Goal: Task Accomplishment & Management: Use online tool/utility

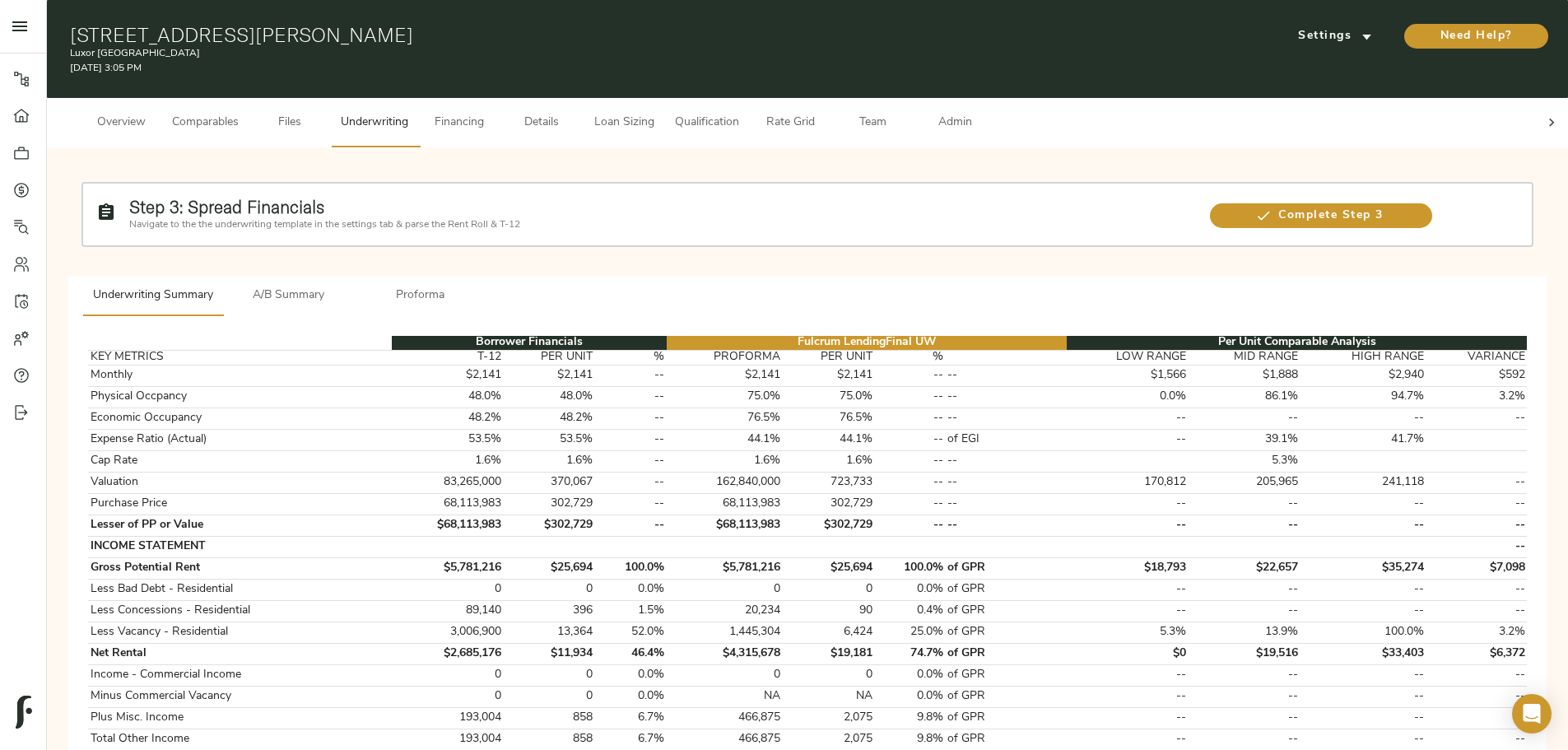
click at [345, 285] on span "A/B Summary" at bounding box center [289, 296] width 112 height 21
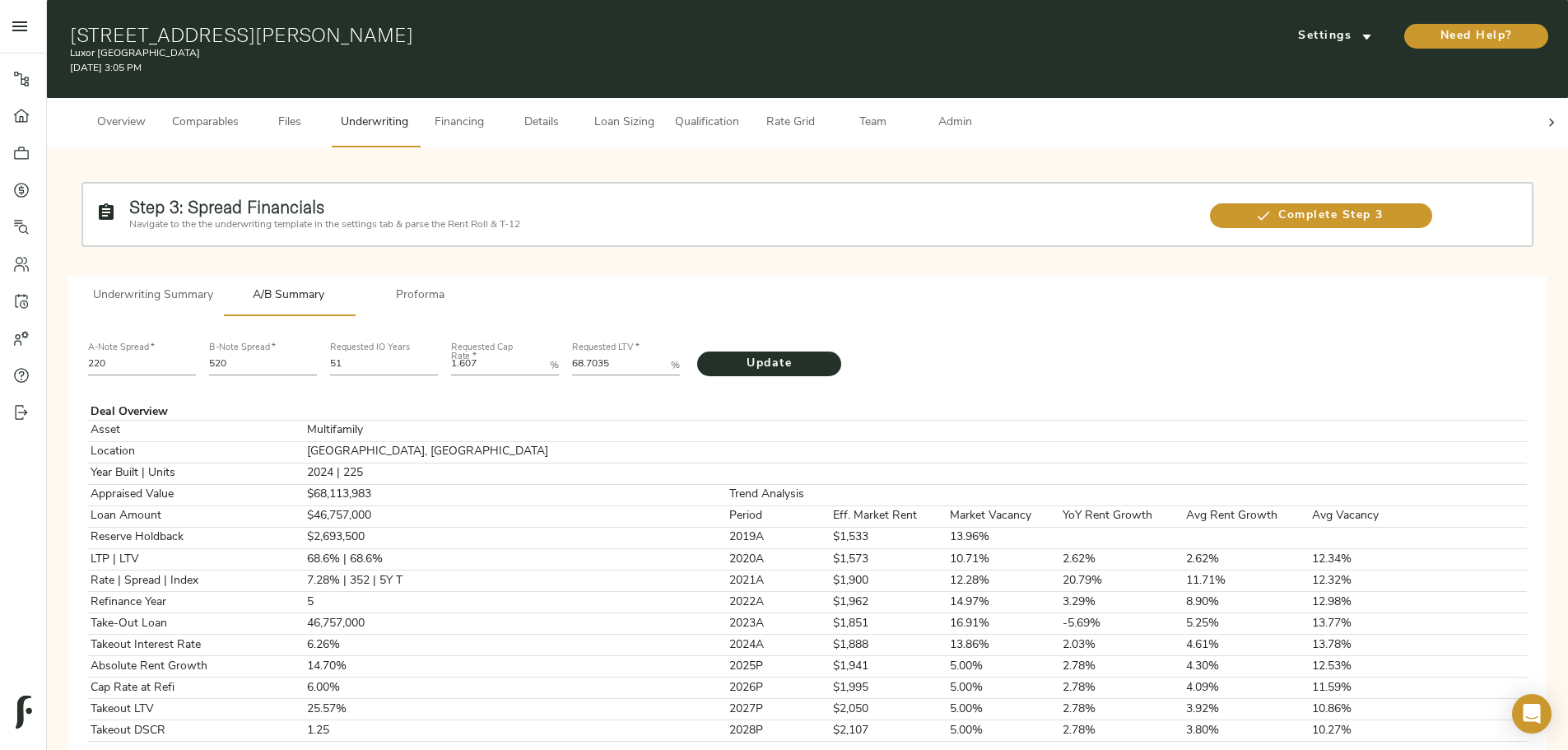
click at [195, 355] on input "220" at bounding box center [141, 365] width 108 height 20
type input "200"
click at [317, 355] on input "520" at bounding box center [263, 365] width 108 height 20
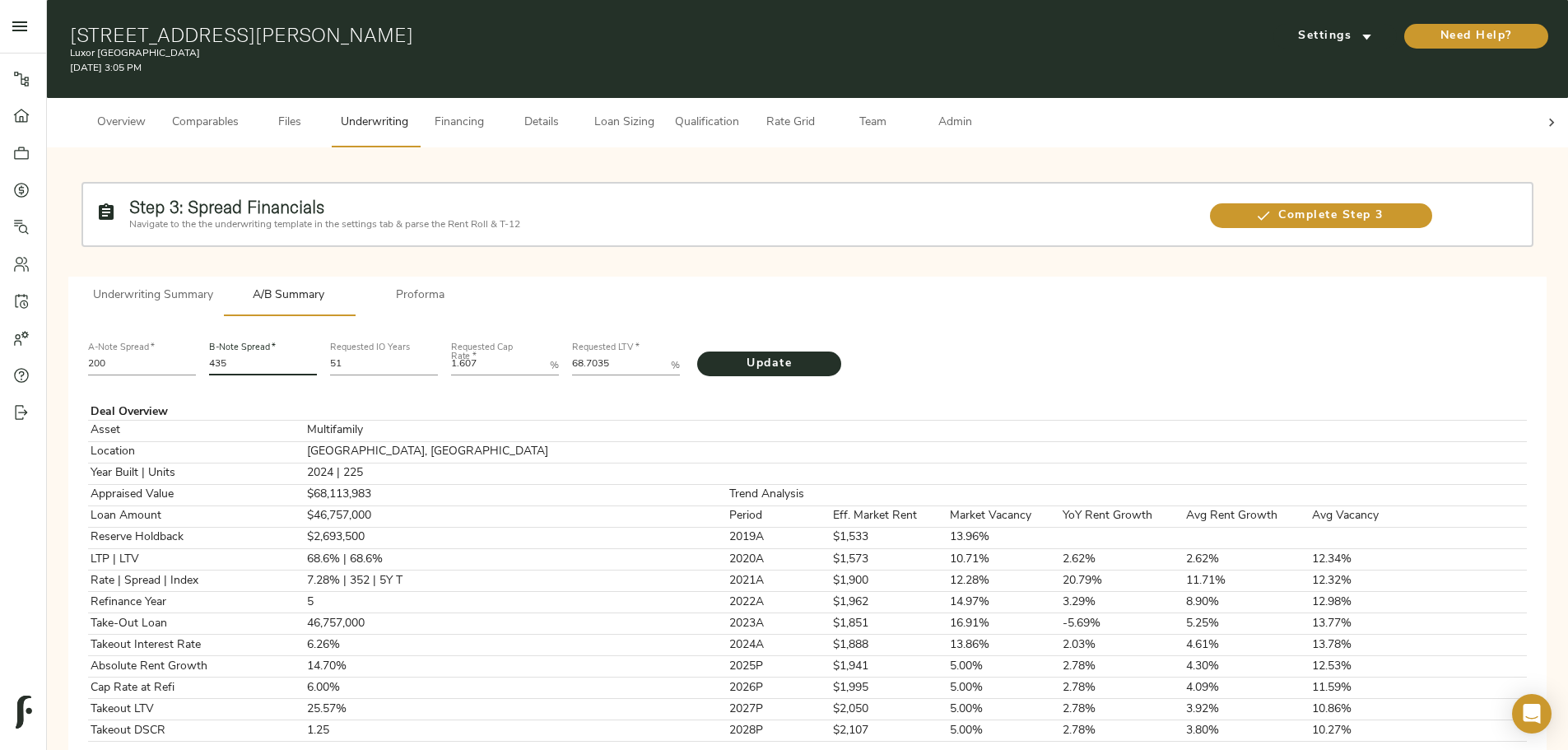
type input "435"
click at [438, 355] on input "51" at bounding box center [383, 365] width 108 height 20
type input "5"
click at [543, 355] on Rate "1.607" at bounding box center [496, 365] width 93 height 20
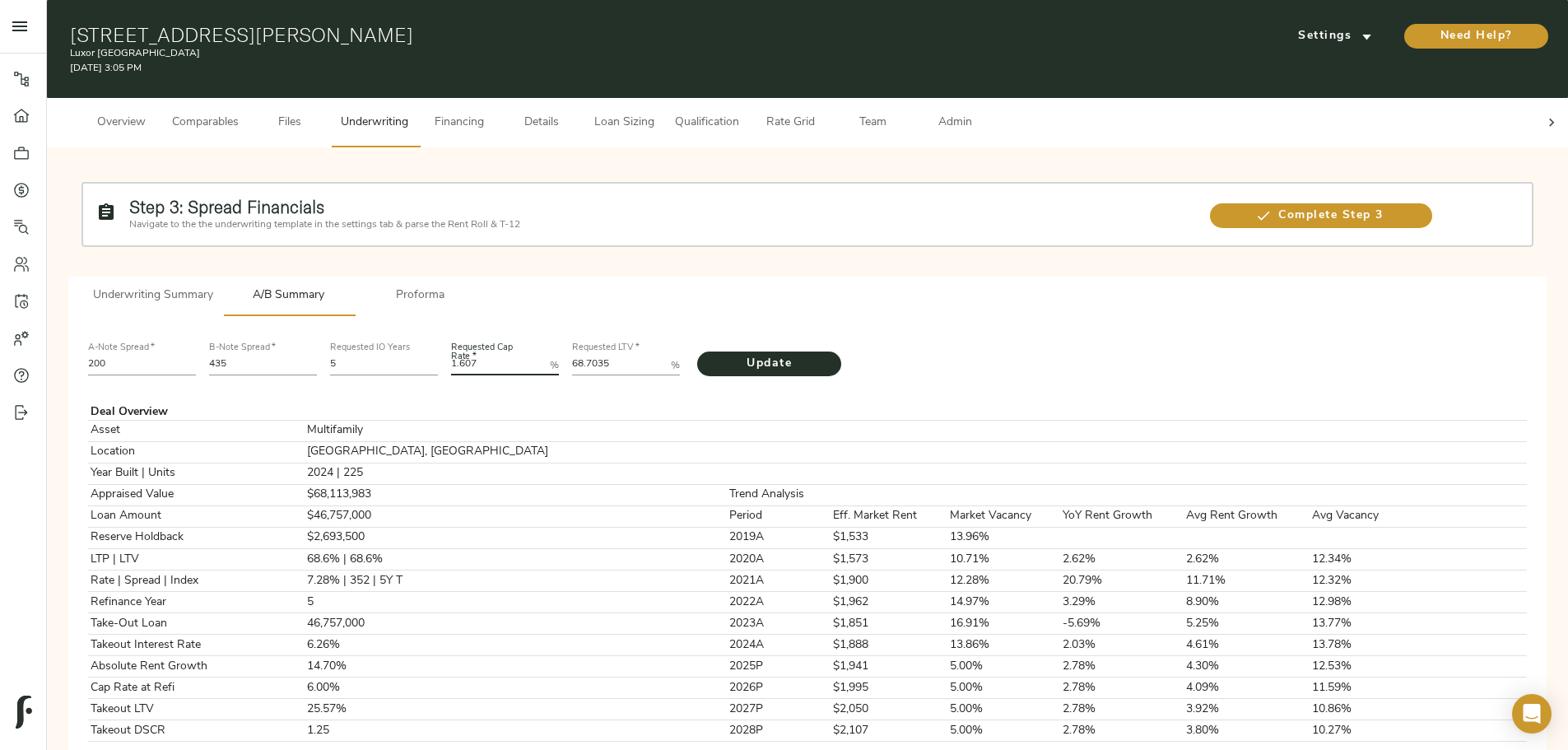
click at [543, 355] on Rate "1.607" at bounding box center [496, 365] width 93 height 20
type Rate "5.50"
click at [664, 355] on LTV "68.7035" at bounding box center [618, 365] width 93 height 20
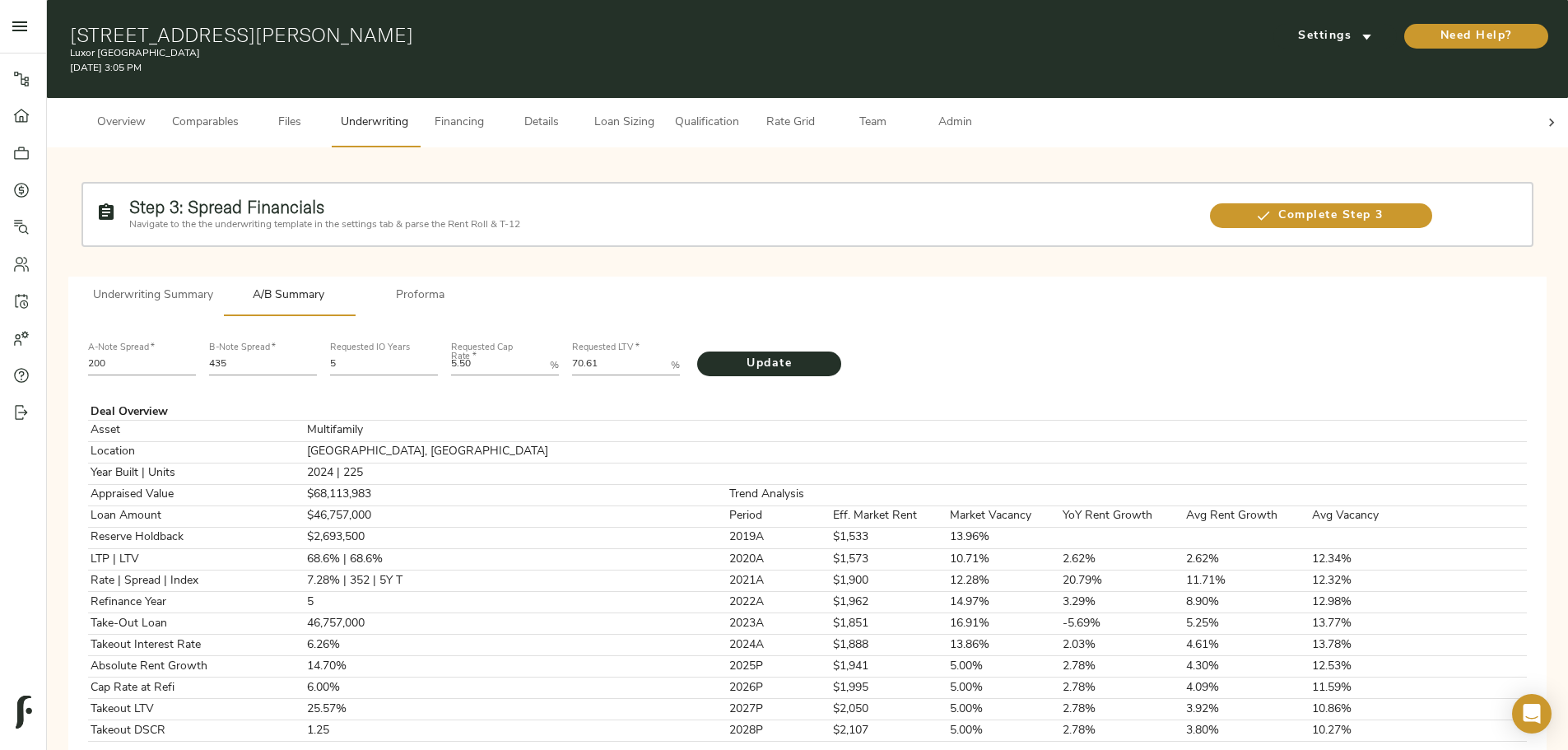
click at [664, 355] on LTV "70.61" at bounding box center [618, 365] width 93 height 20
type LTV "70.610"
click at [807, 353] on span "Update" at bounding box center [769, 364] width 111 height 21
click at [213, 285] on span "Underwriting Summary" at bounding box center [152, 296] width 121 height 21
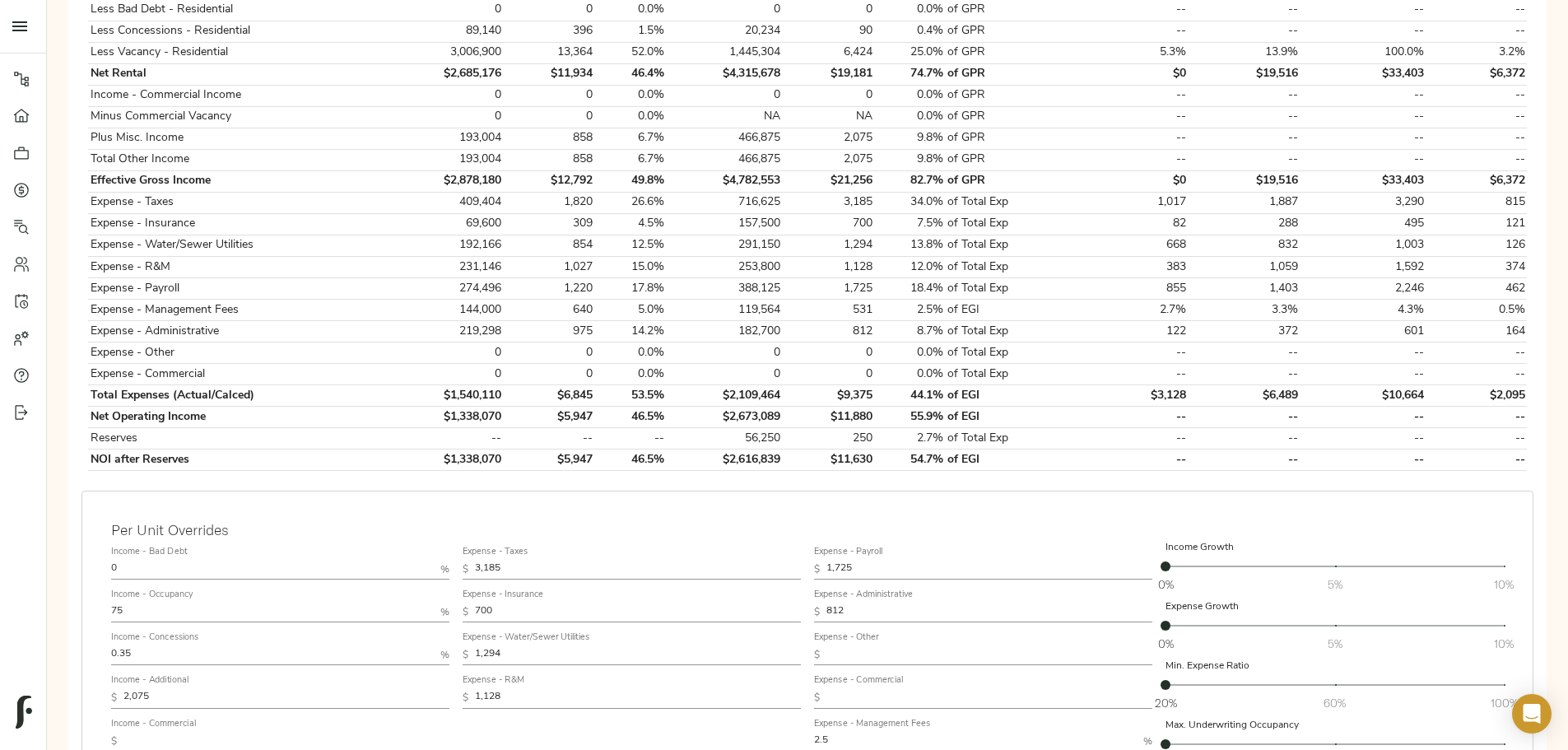
scroll to position [658, 0]
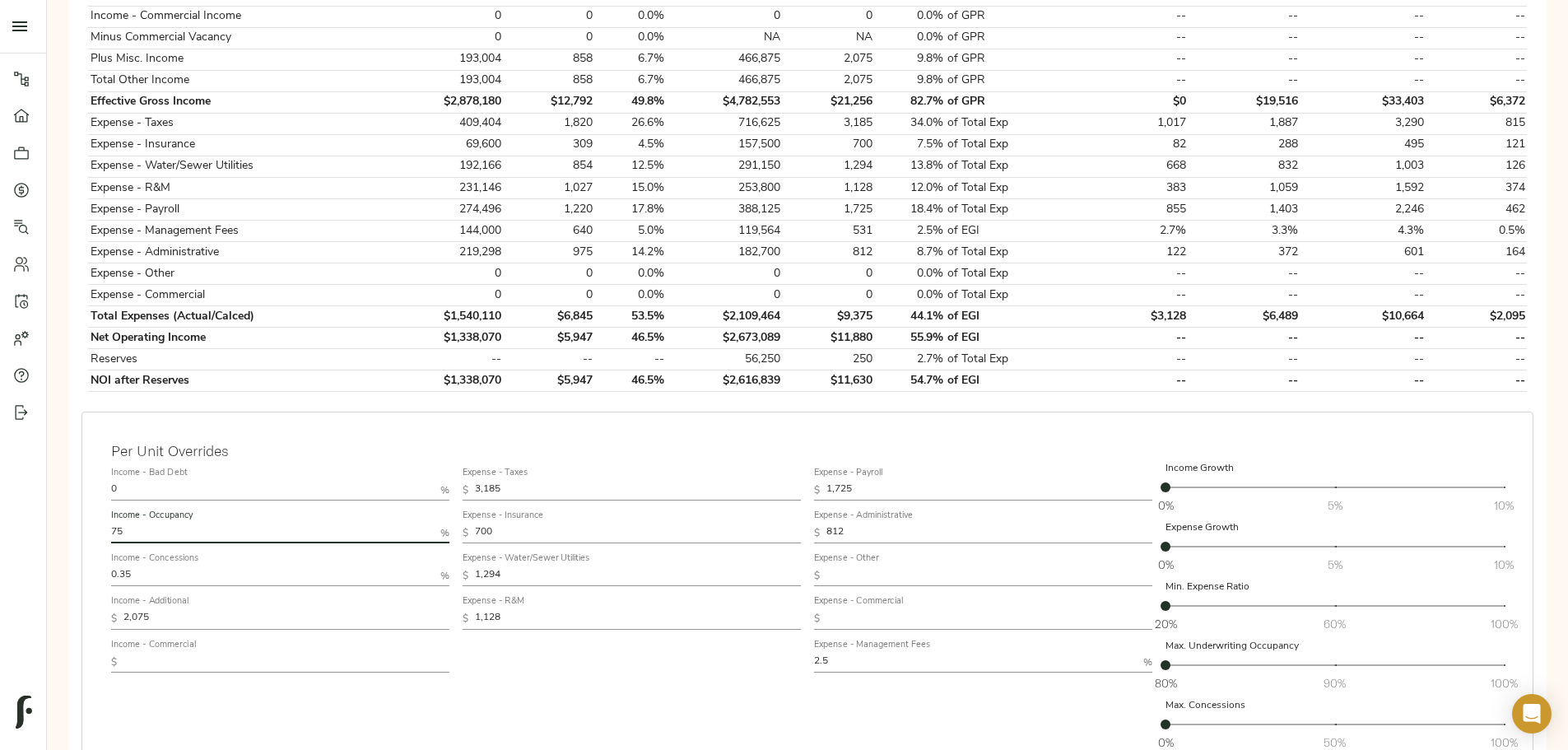
click at [431, 524] on input "75" at bounding box center [272, 533] width 323 height 20
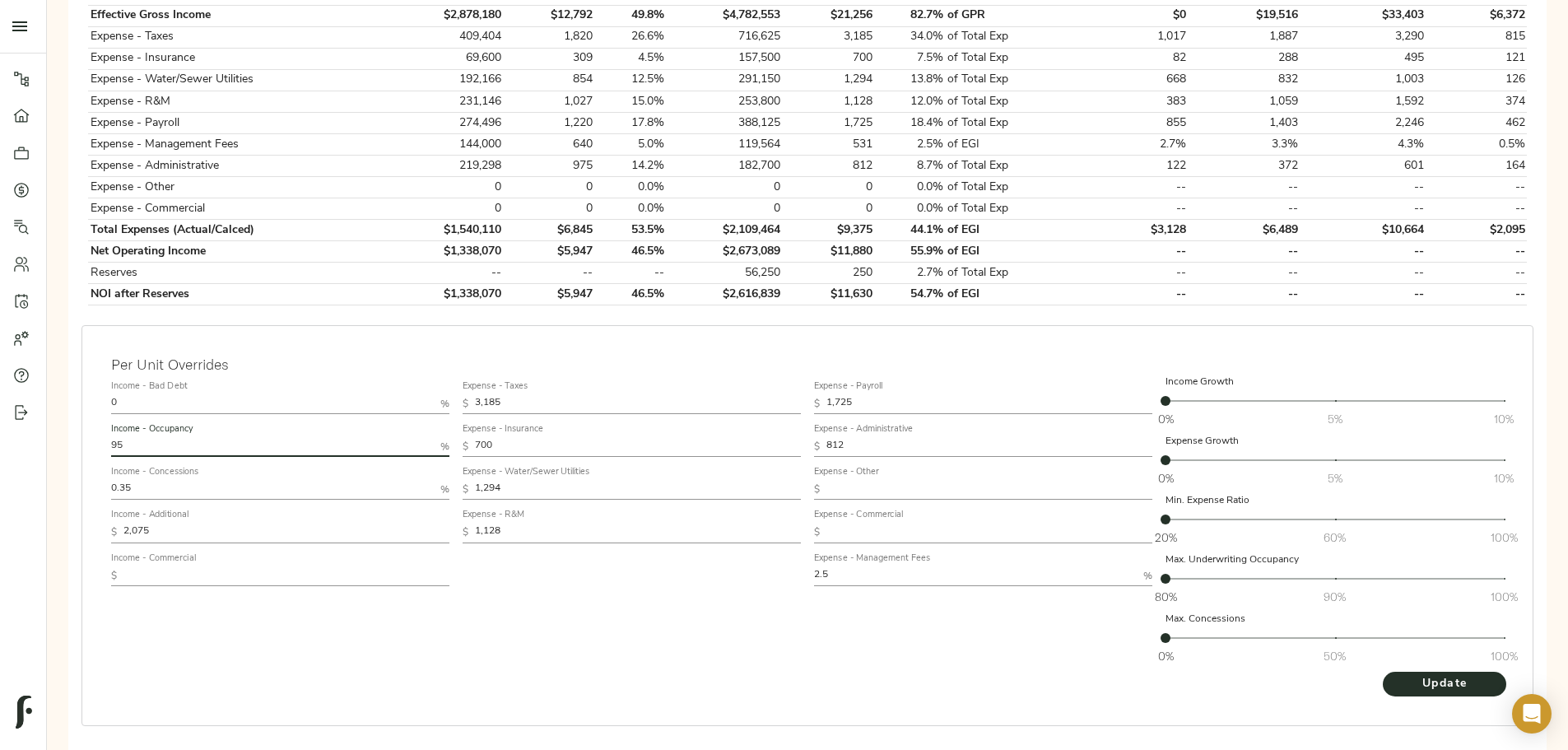
scroll to position [757, 0]
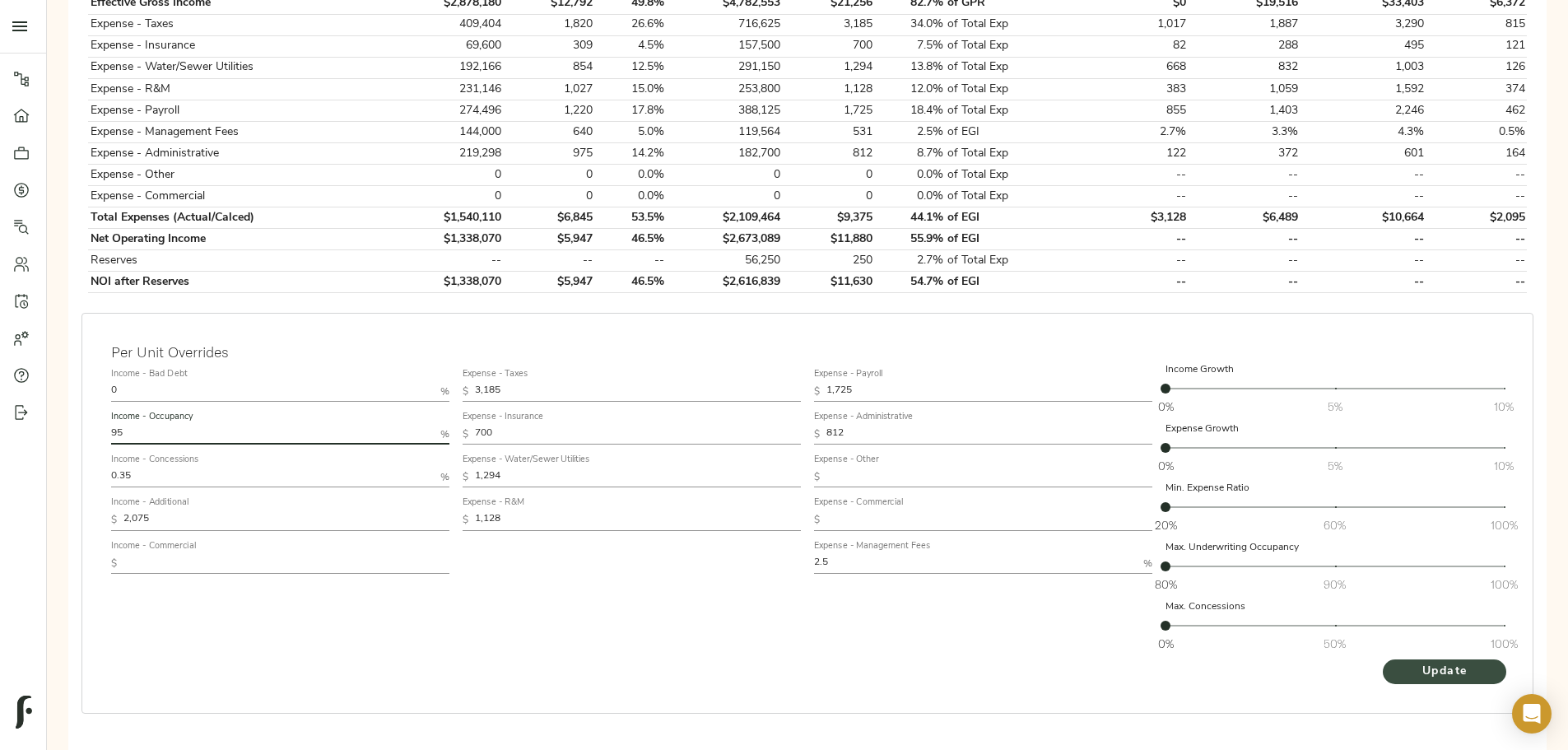
type input "95"
click at [1399, 662] on span "Update" at bounding box center [1444, 672] width 91 height 21
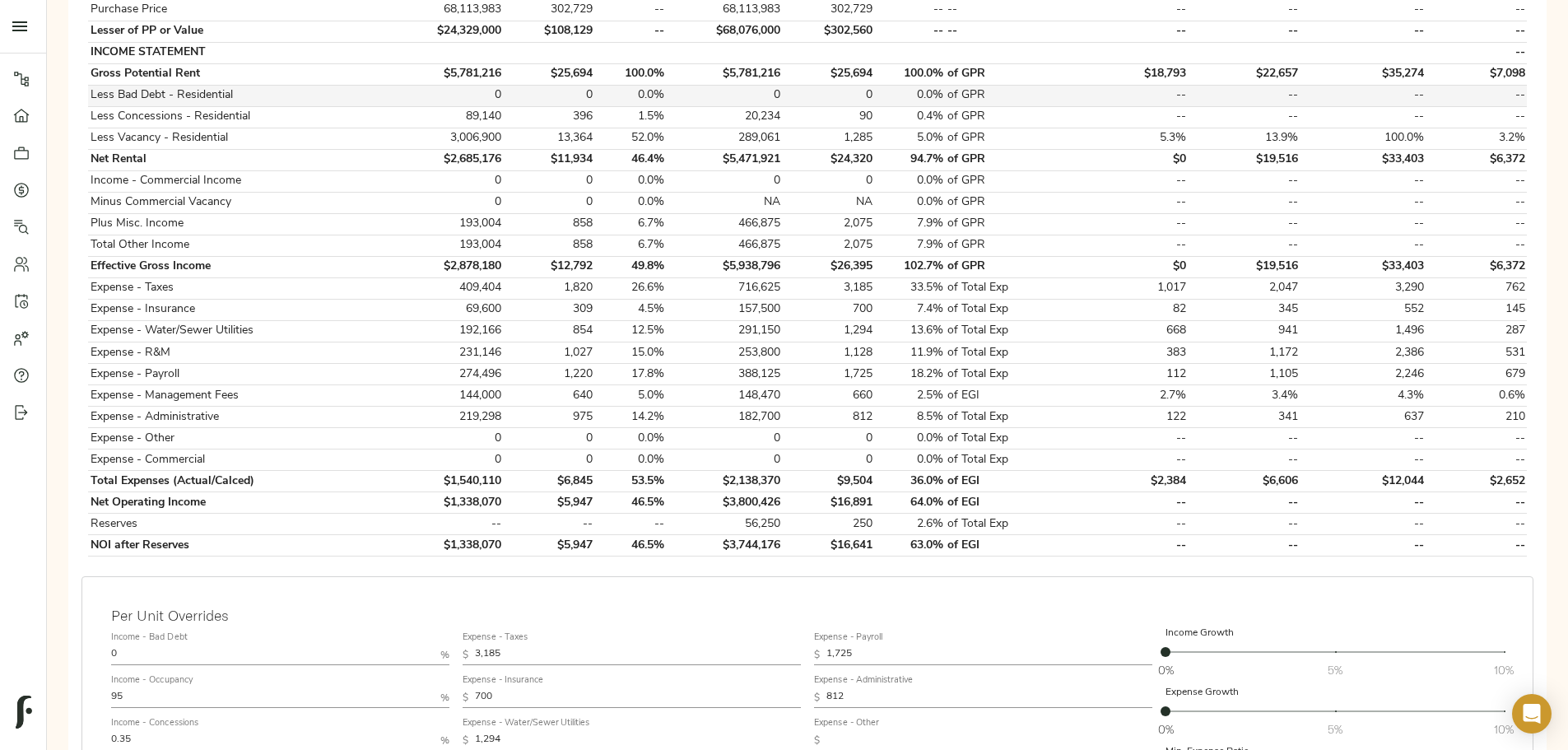
scroll to position [0, 0]
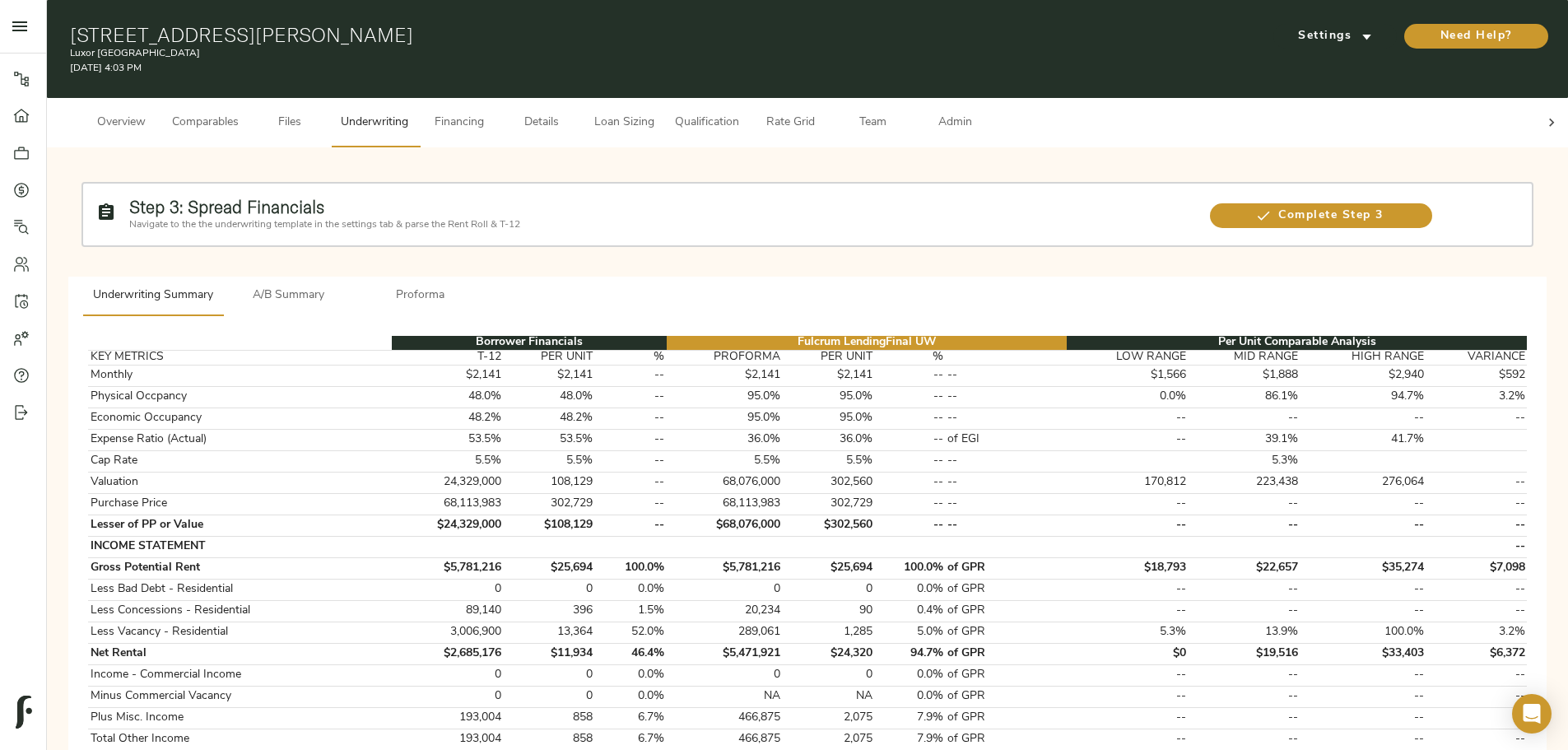
click at [345, 285] on span "A/B Summary" at bounding box center [289, 296] width 112 height 21
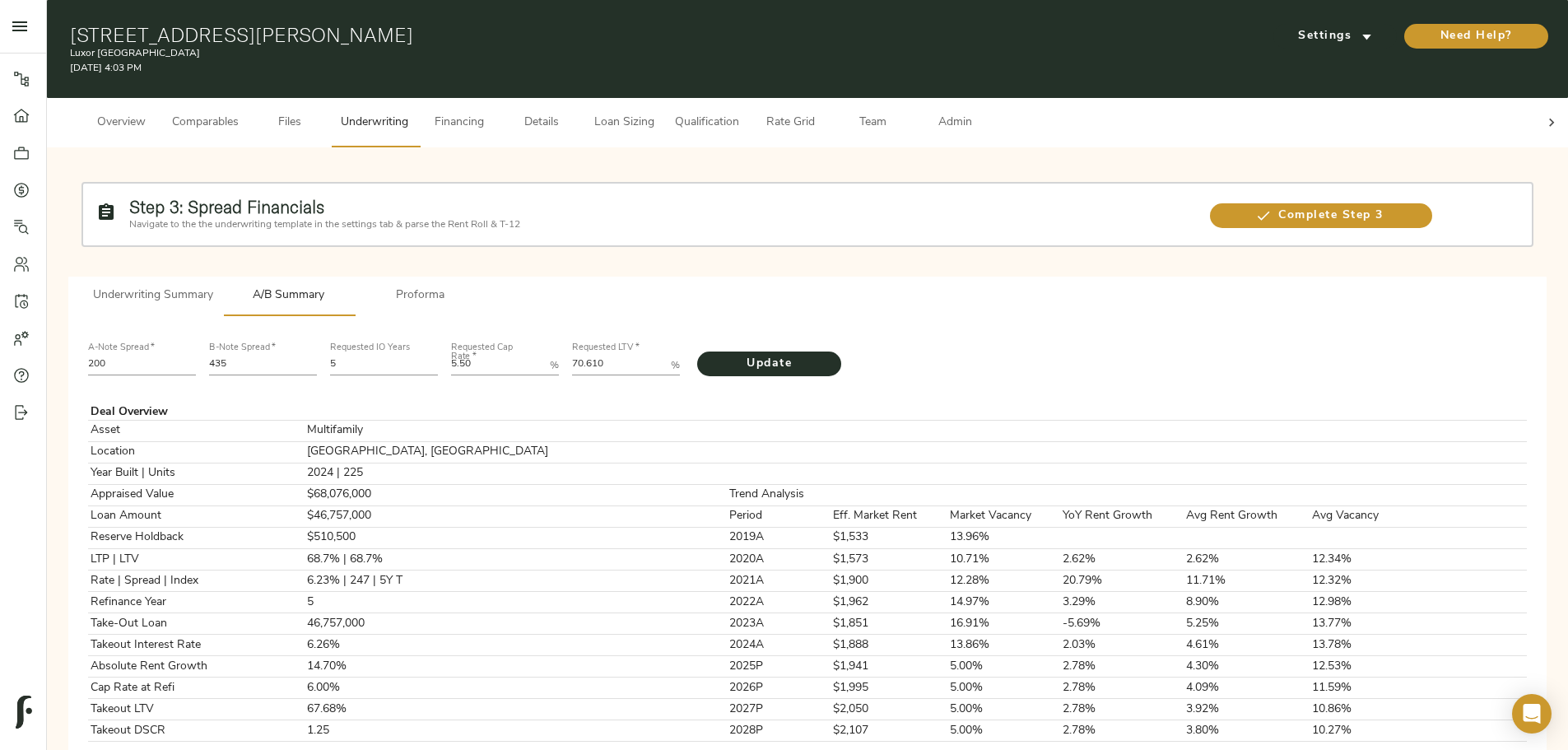
click at [477, 285] on span "Proforma" at bounding box center [421, 296] width 112 height 21
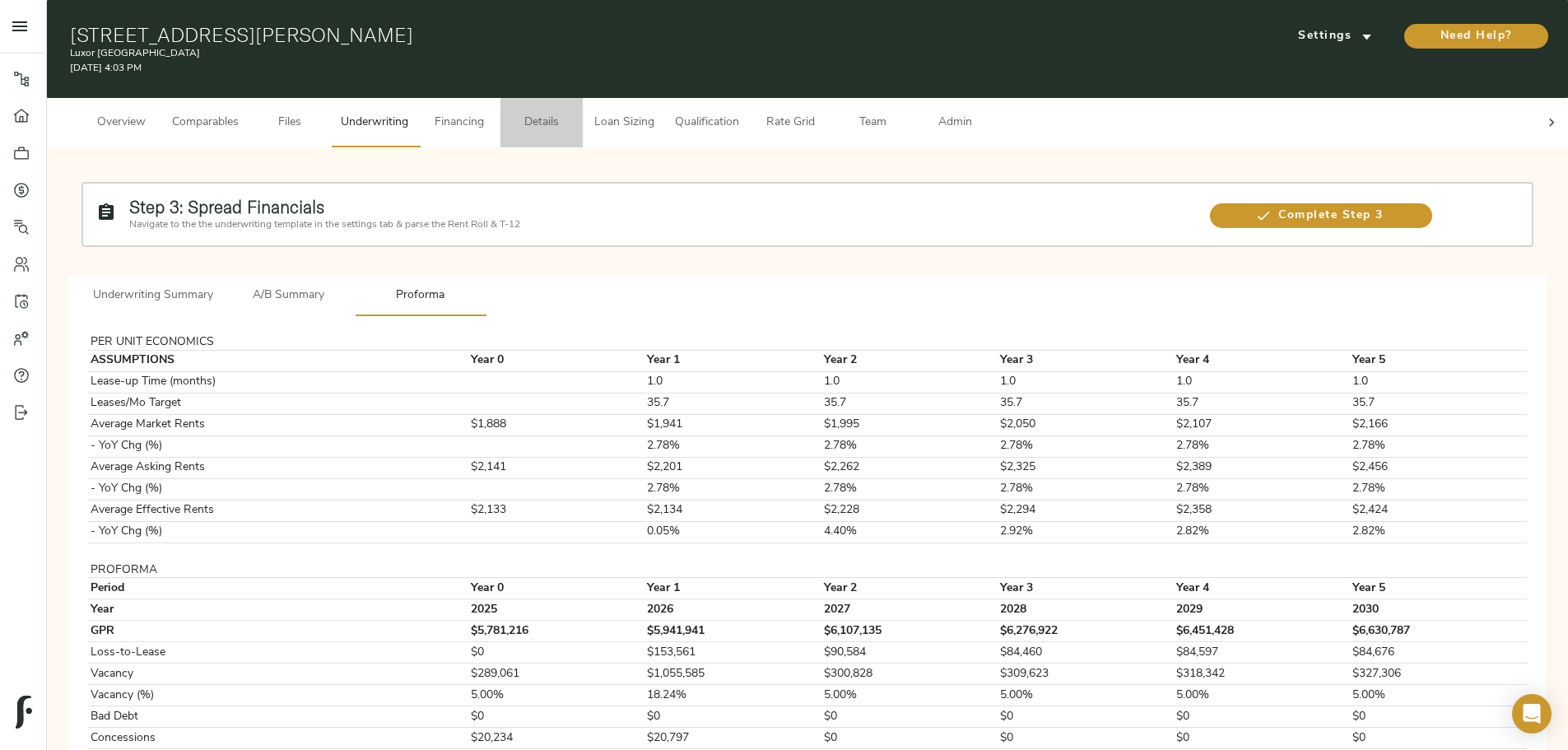
click at [573, 113] on span "Details" at bounding box center [541, 123] width 63 height 21
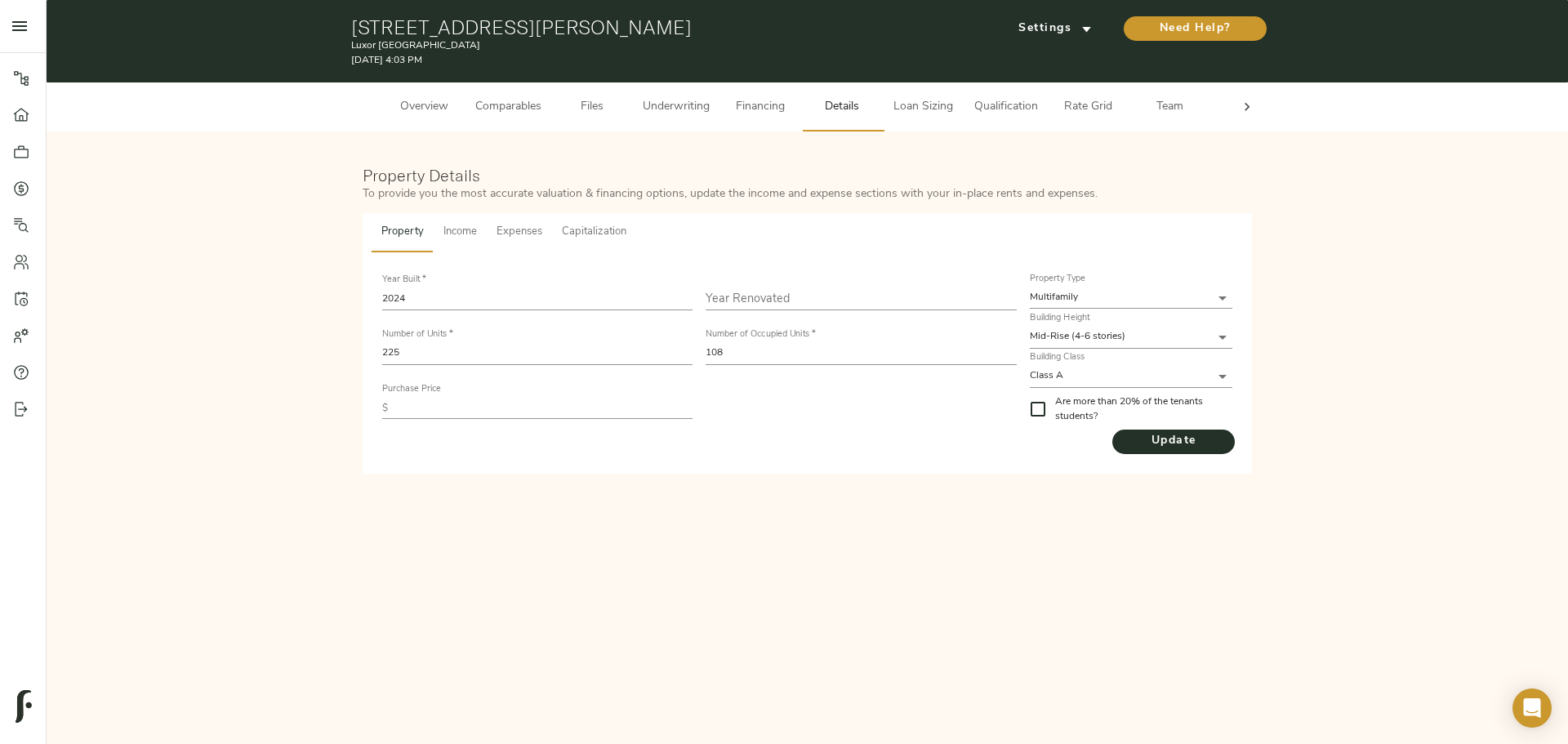
click at [1086, 355] on label "Building Class" at bounding box center [1058, 358] width 56 height 9
click at [1088, 370] on body "Luxor Montgomeryville - 415 Stump Rd, North Wales, PA 19454 Pipeline Dashboard …" at bounding box center [784, 372] width 1568 height 744
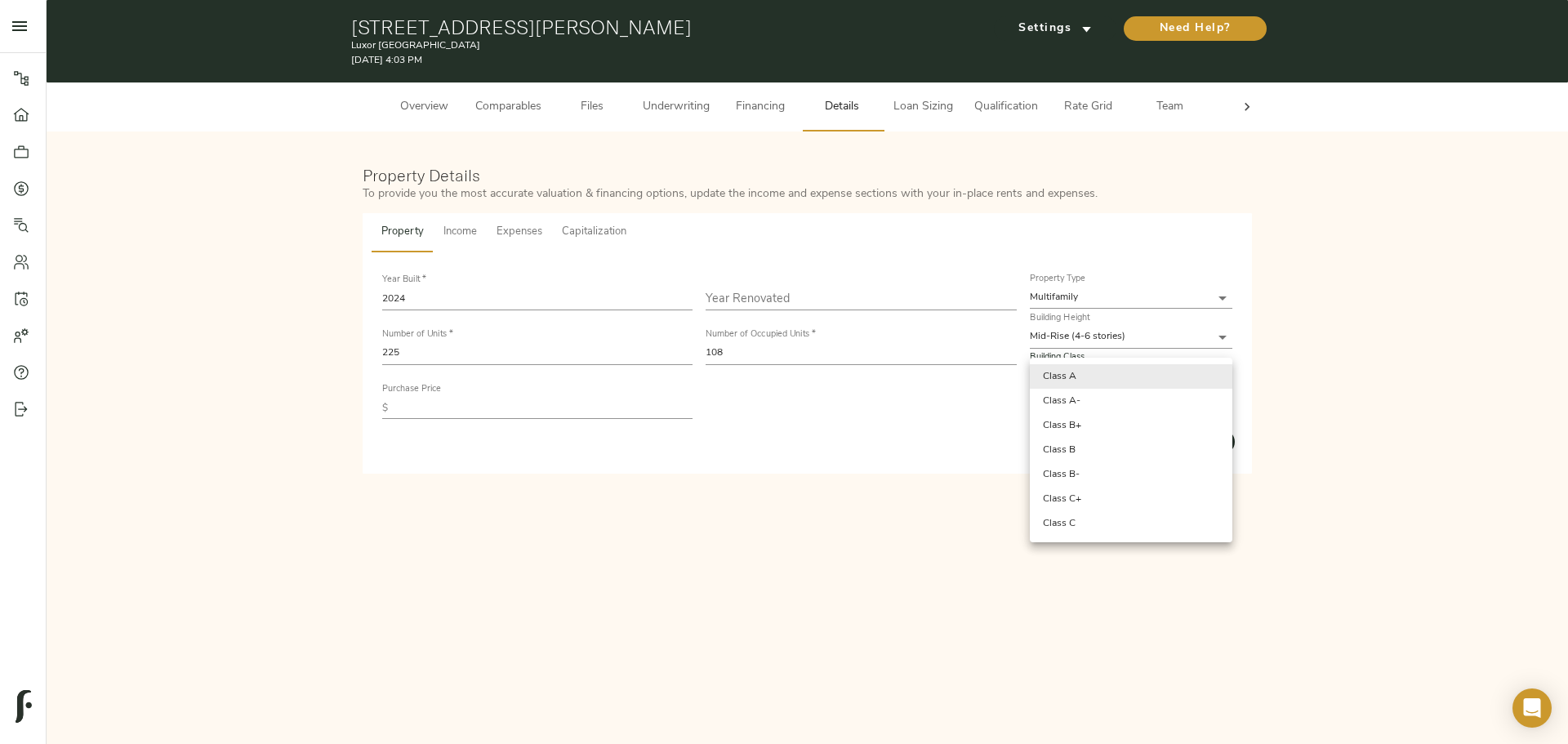
click at [838, 440] on div at bounding box center [784, 372] width 1568 height 744
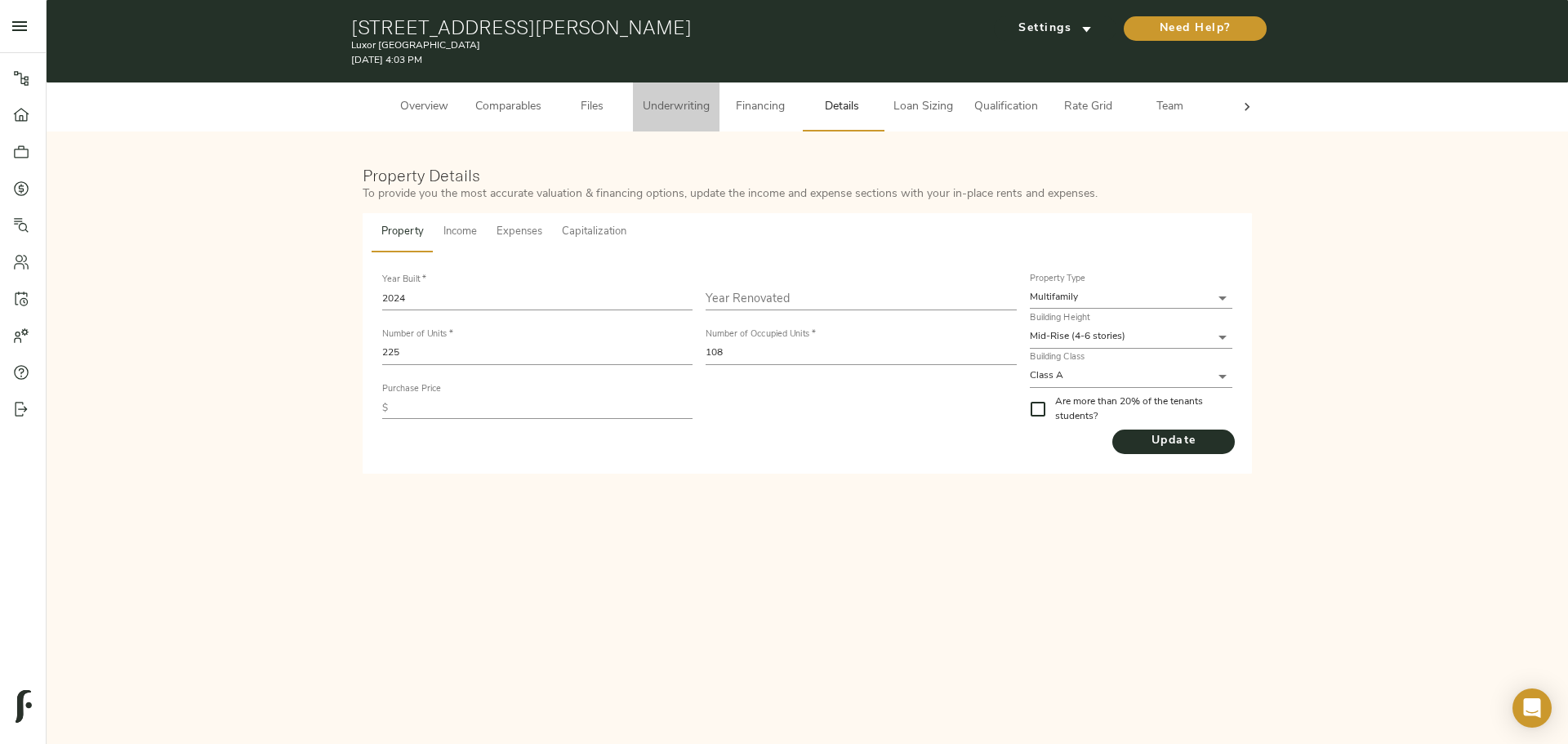
click at [671, 110] on span "Underwriting" at bounding box center [676, 108] width 67 height 20
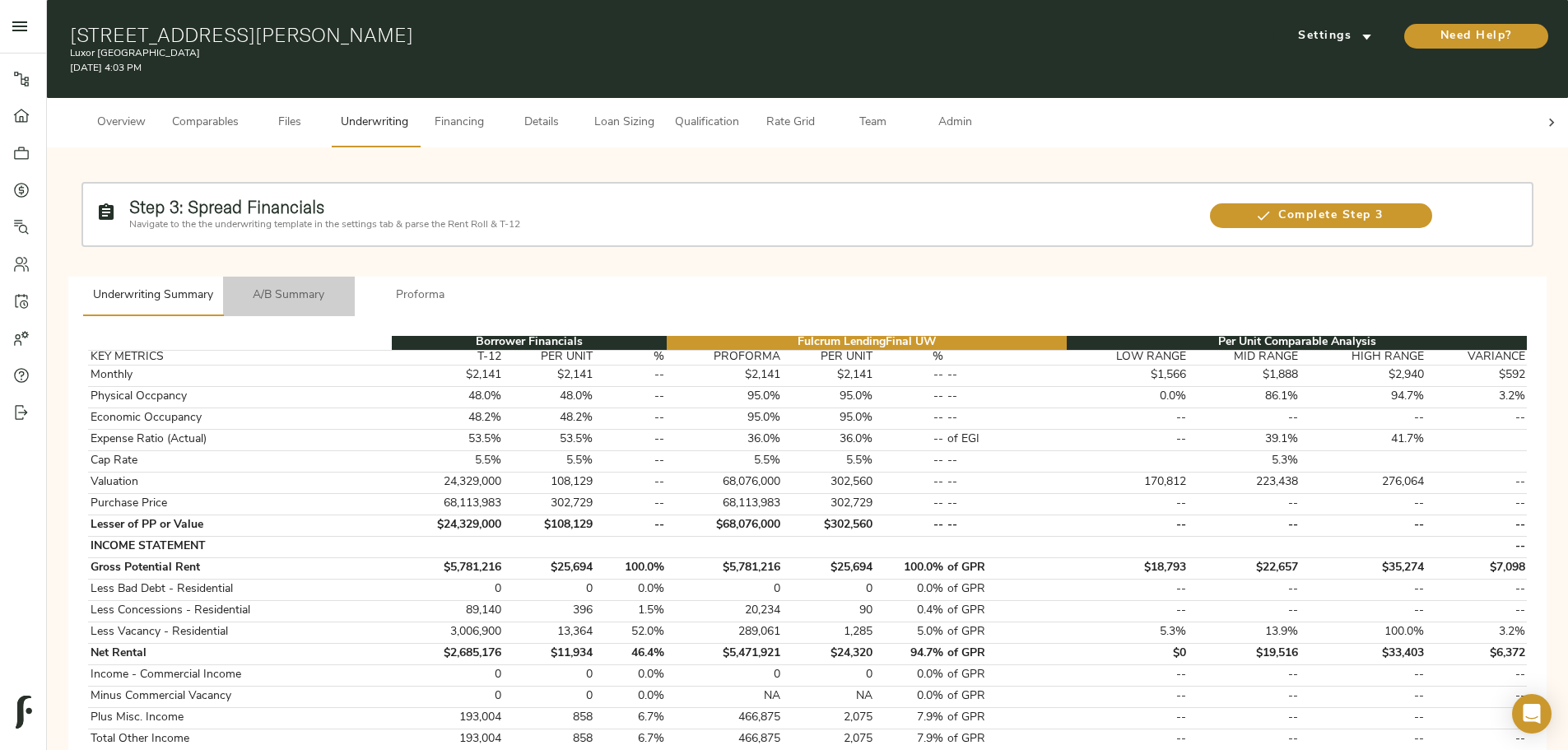
click at [345, 285] on span "A/B Summary" at bounding box center [289, 296] width 112 height 21
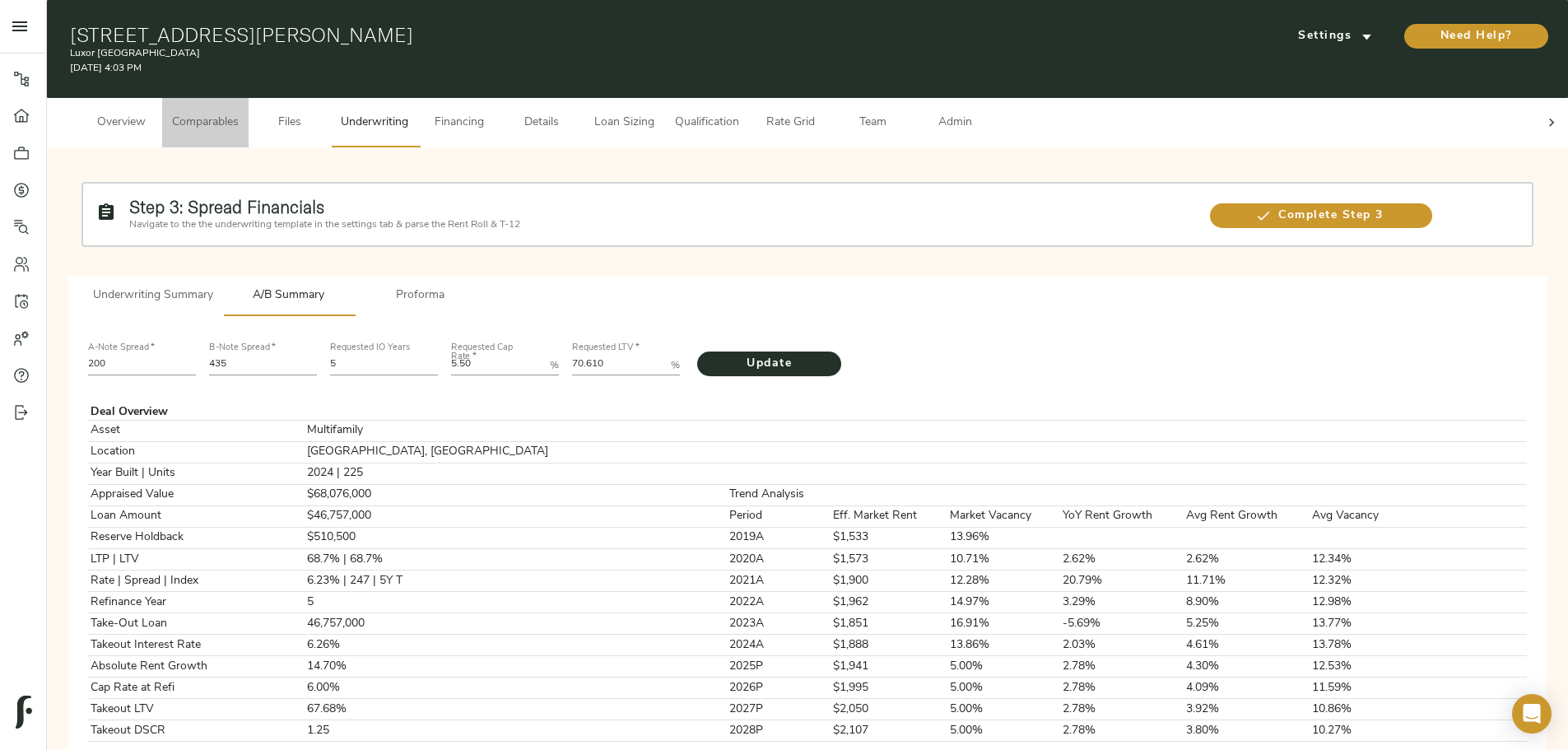
click at [238, 113] on span "Comparables" at bounding box center [205, 123] width 66 height 21
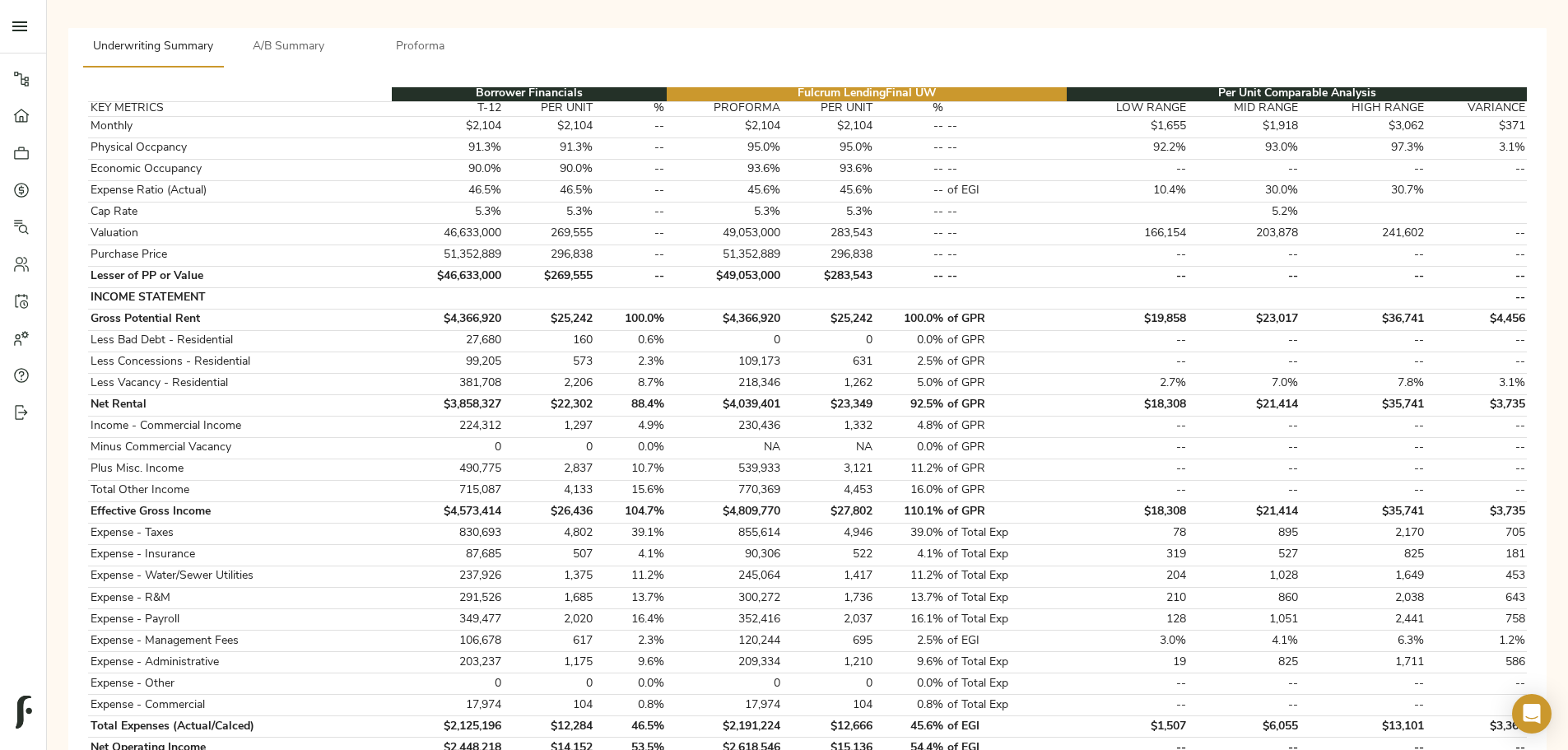
scroll to position [82, 0]
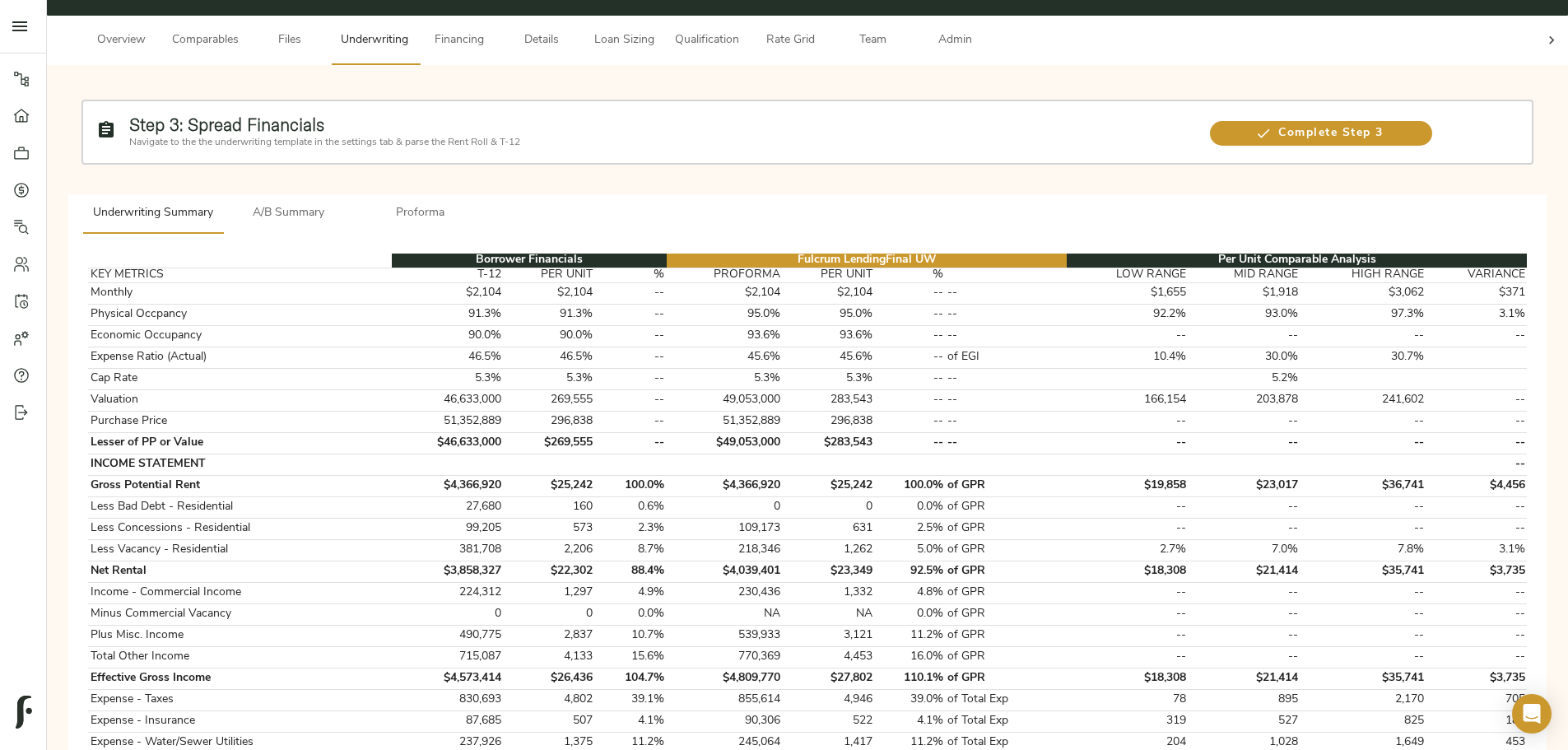
click at [345, 203] on span "A/B Summary" at bounding box center [289, 213] width 112 height 21
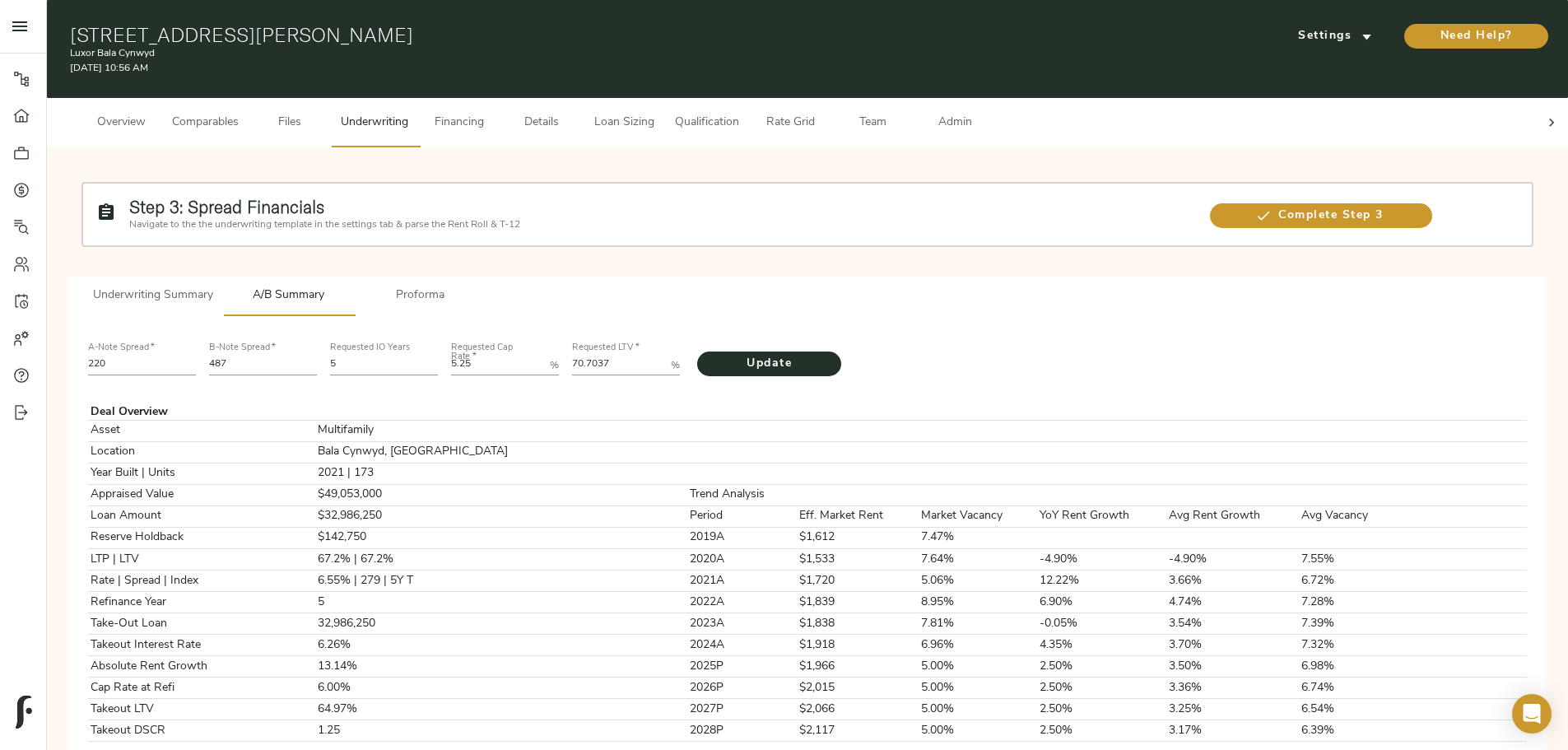
click at [223, 281] on button "Underwriting Summary" at bounding box center [153, 296] width 140 height 39
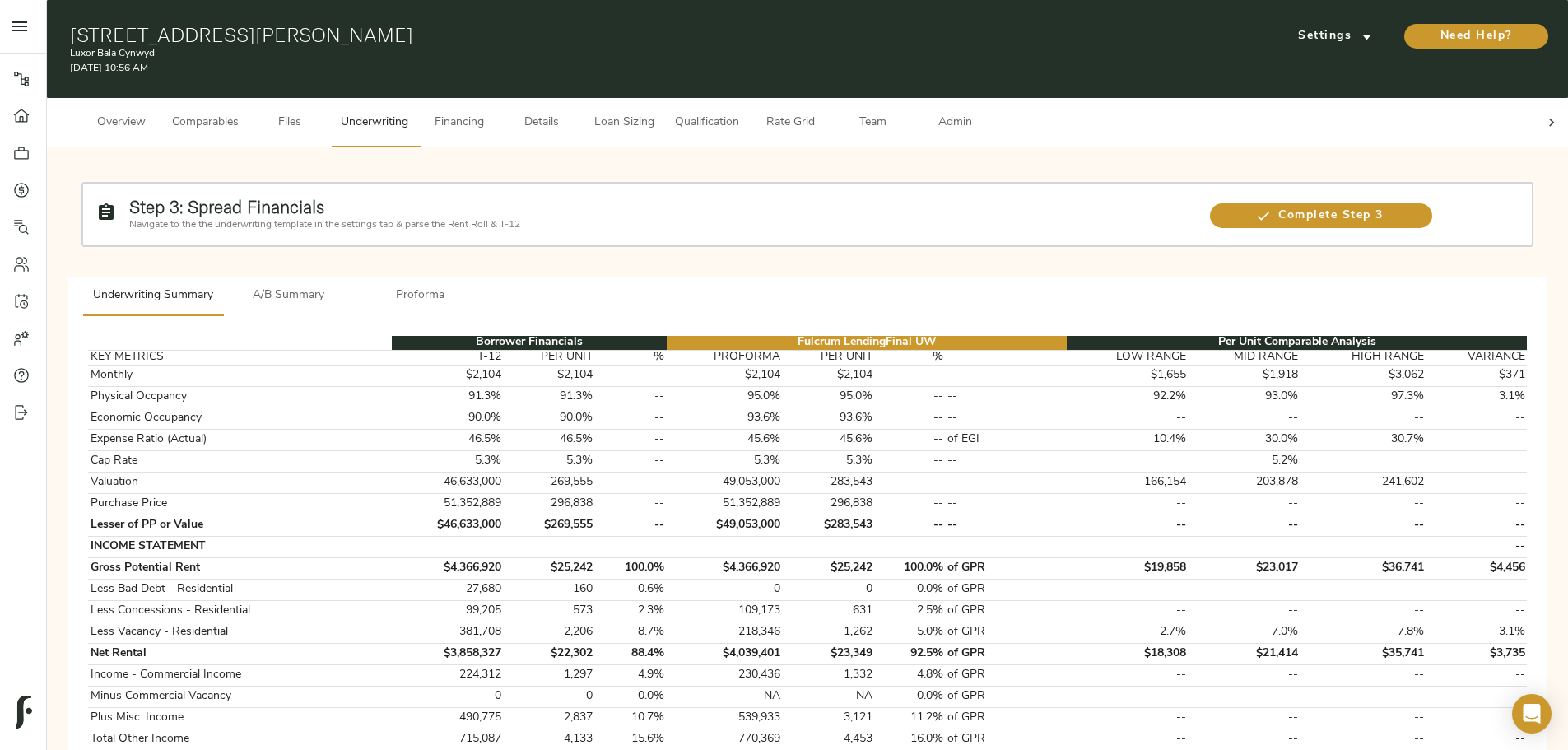
click at [345, 285] on span "A/B Summary" at bounding box center [289, 296] width 112 height 21
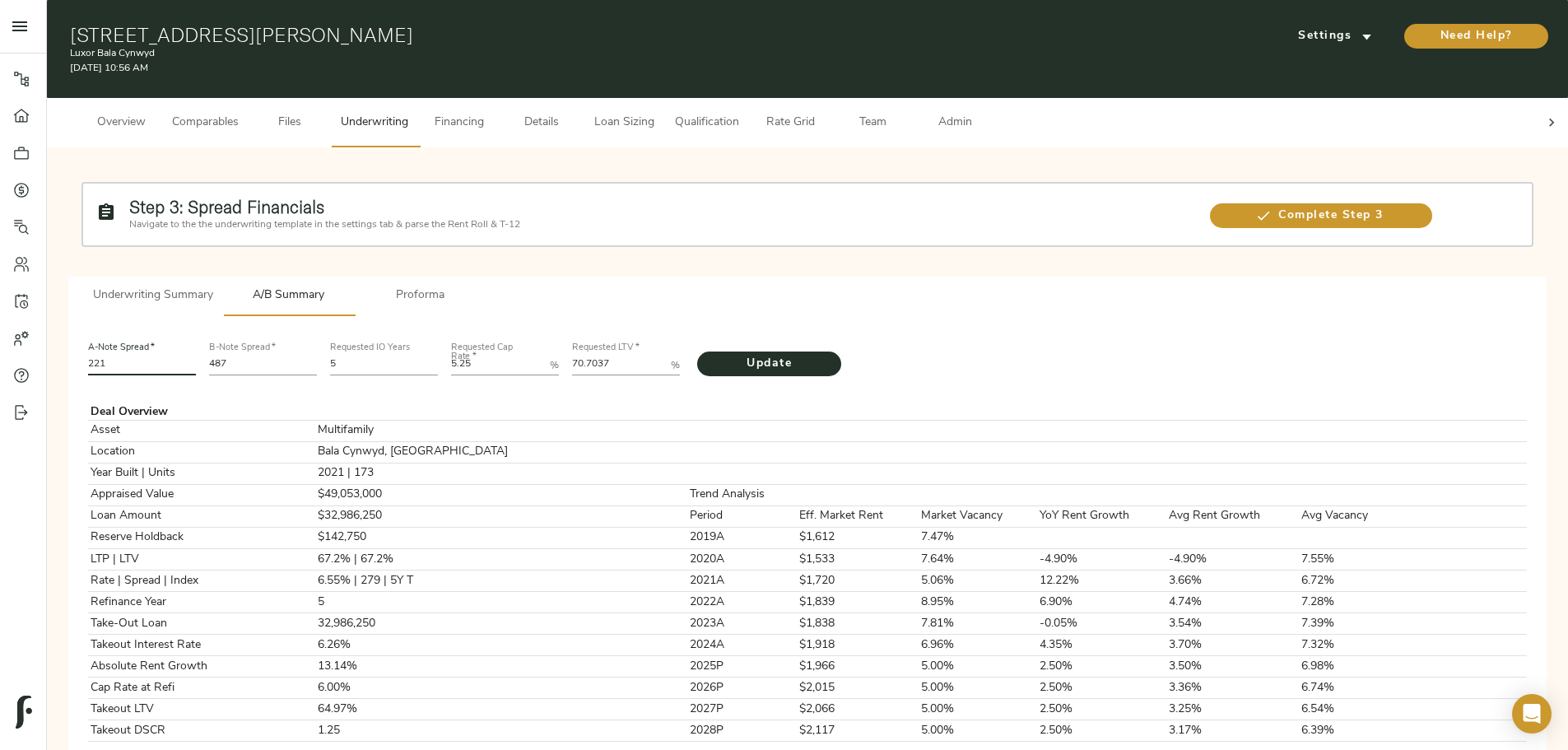
click at [195, 355] on input "221" at bounding box center [141, 365] width 108 height 20
type input "200"
click at [317, 355] on input "487" at bounding box center [263, 365] width 108 height 20
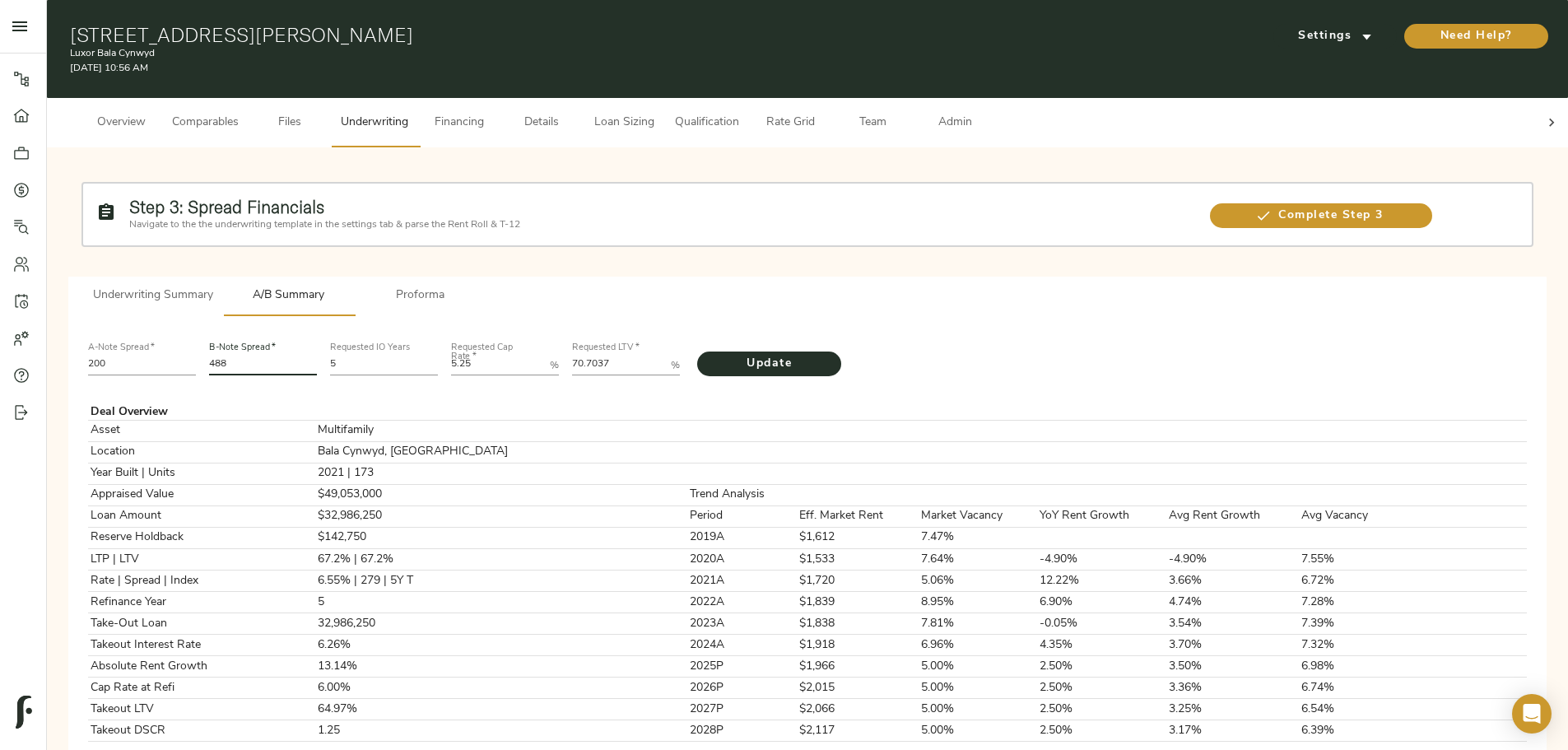
type input "488"
click at [664, 355] on LTV "70.7037" at bounding box center [618, 365] width 93 height 20
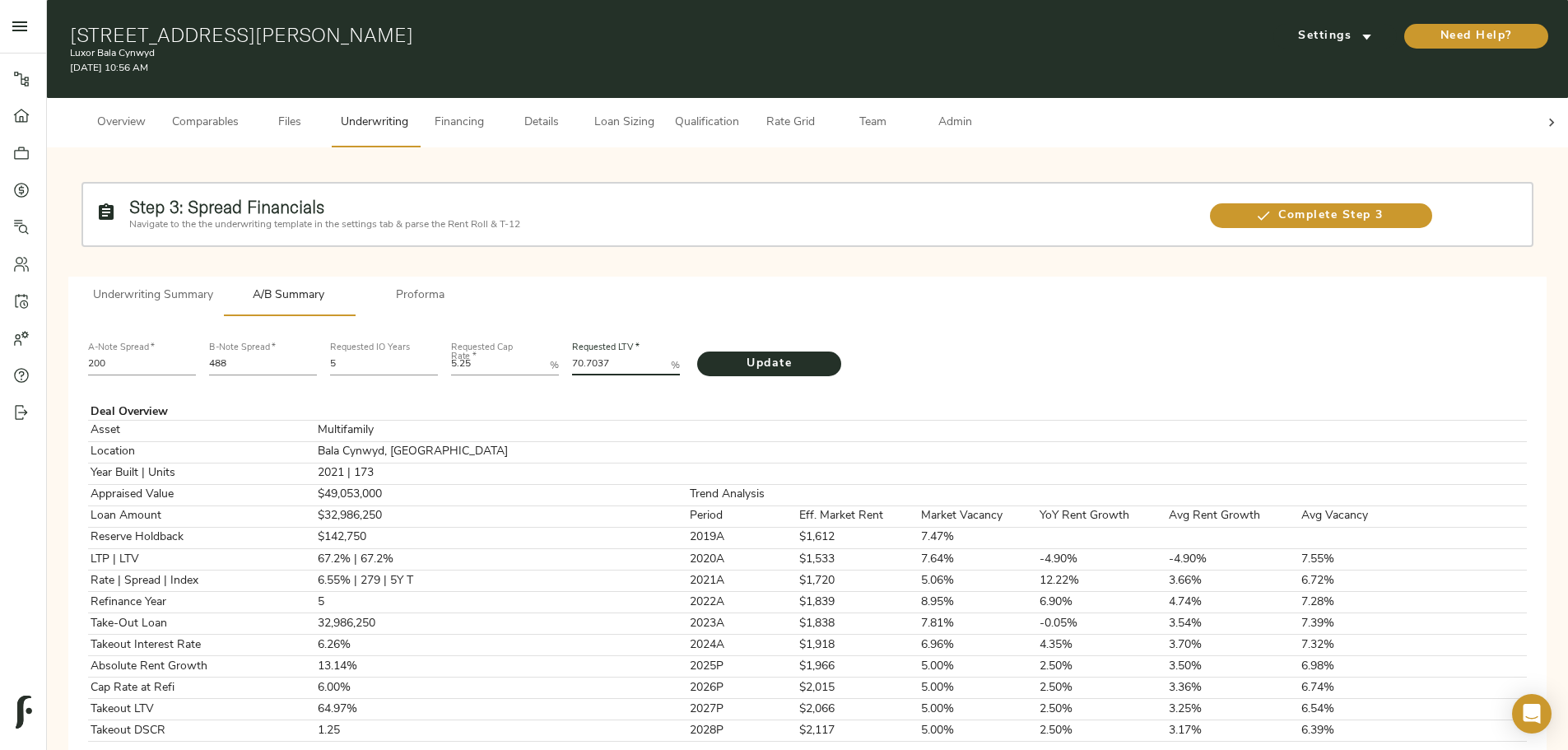
click at [664, 355] on LTV "70.7037" at bounding box center [618, 365] width 93 height 20
type LTV "70.599"
click at [775, 353] on span "Update" at bounding box center [769, 364] width 111 height 21
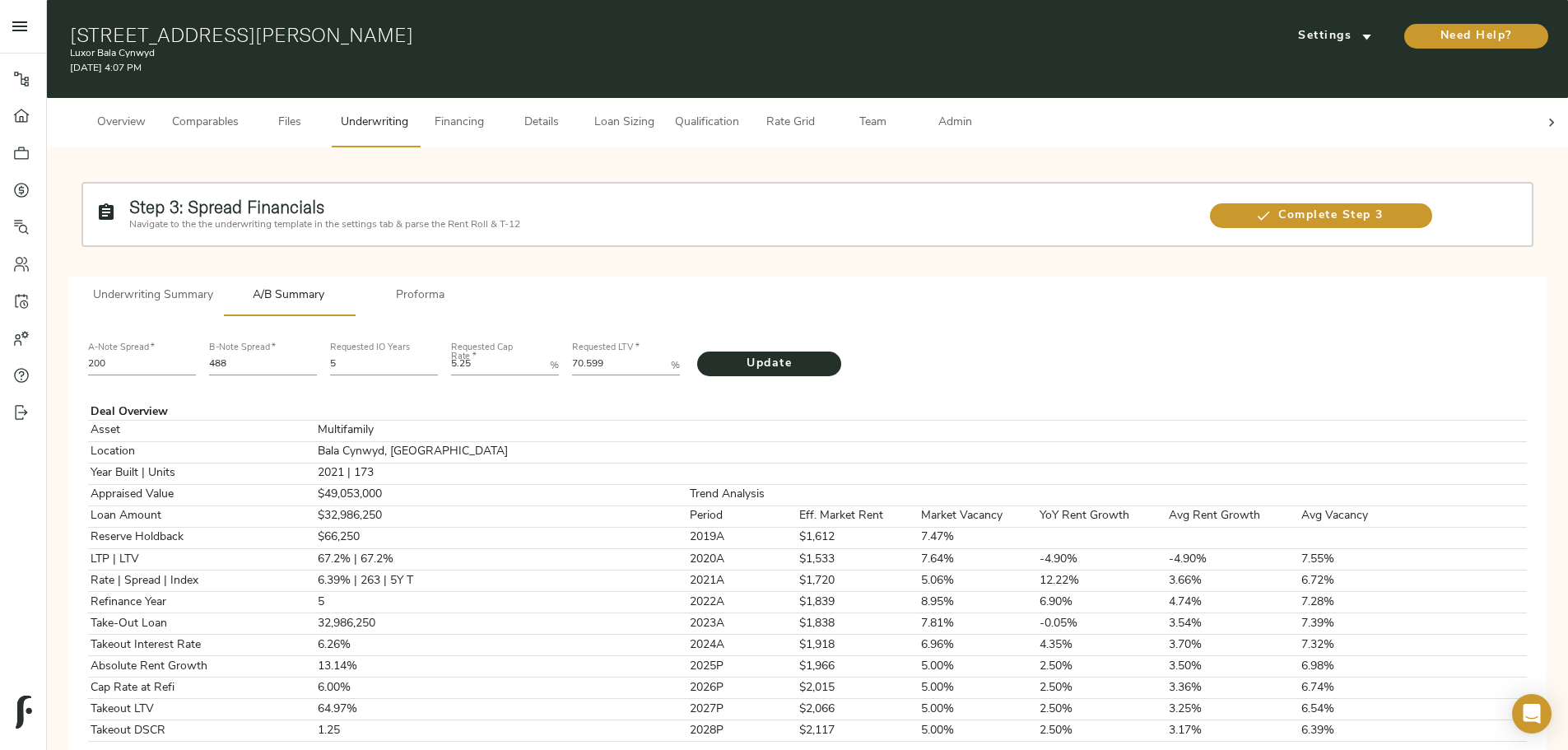
click at [238, 113] on span "Comparables" at bounding box center [205, 123] width 66 height 21
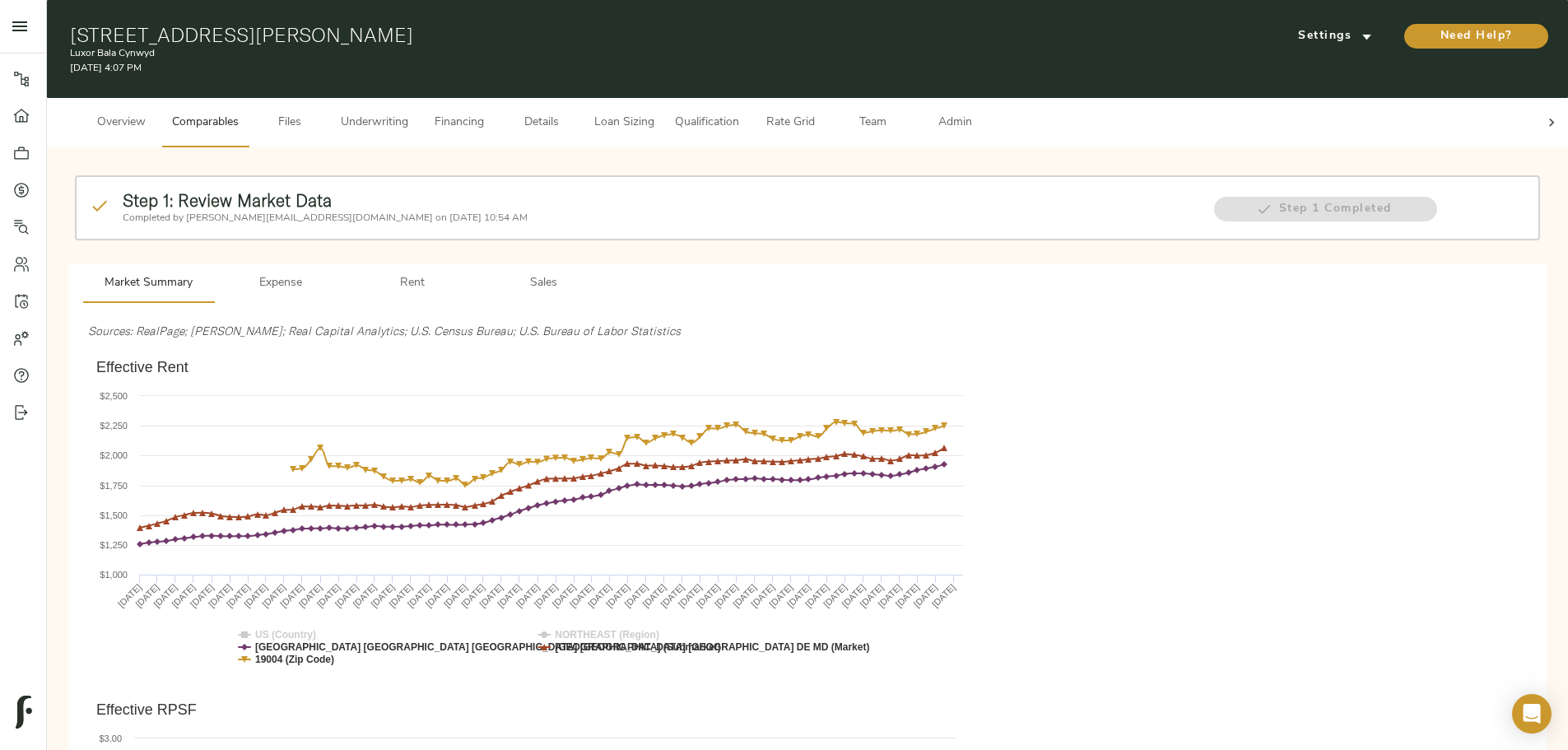
click at [409, 113] on span "Underwriting" at bounding box center [374, 123] width 67 height 21
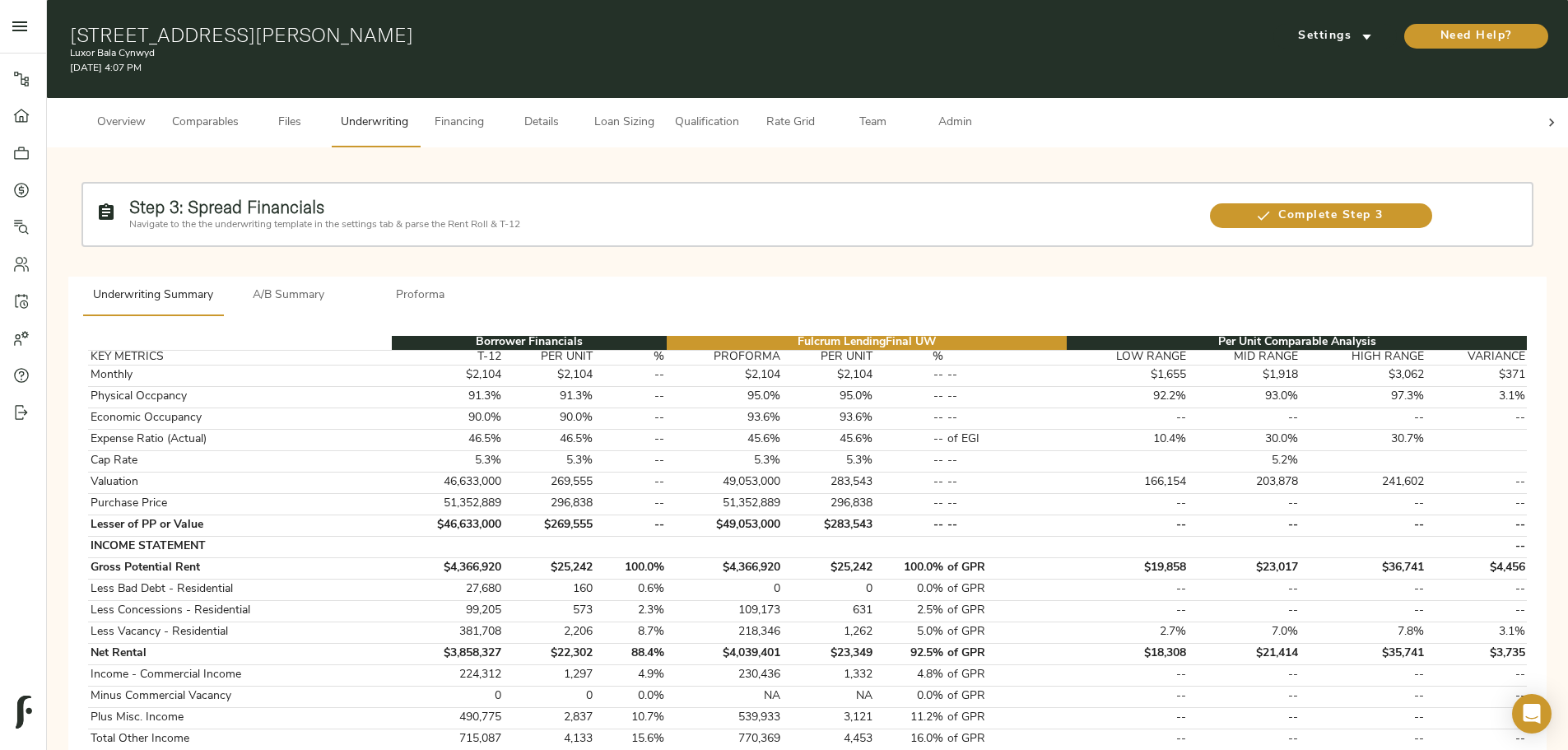
click at [345, 285] on span "A/B Summary" at bounding box center [289, 296] width 112 height 21
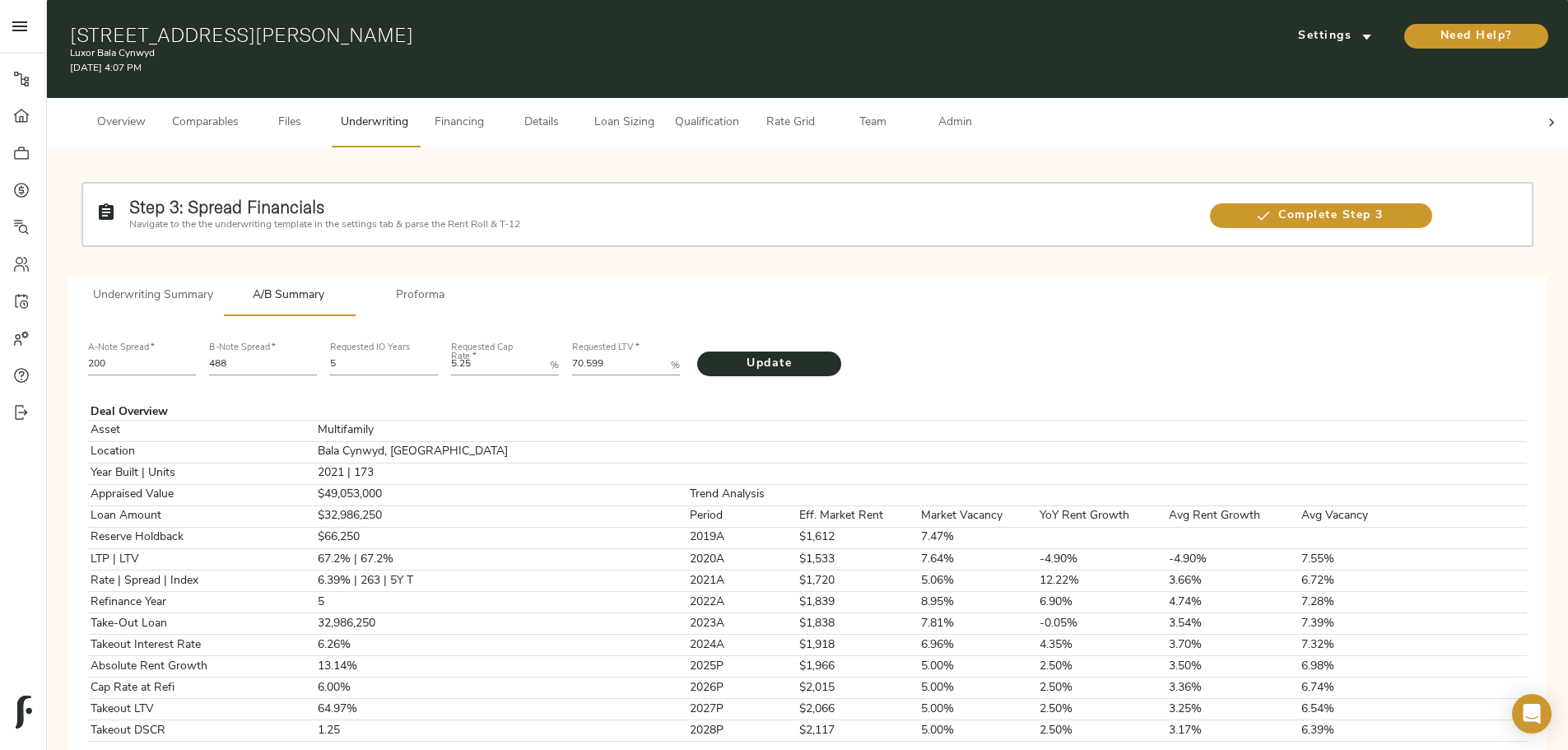
click at [477, 285] on span "Proforma" at bounding box center [421, 296] width 112 height 21
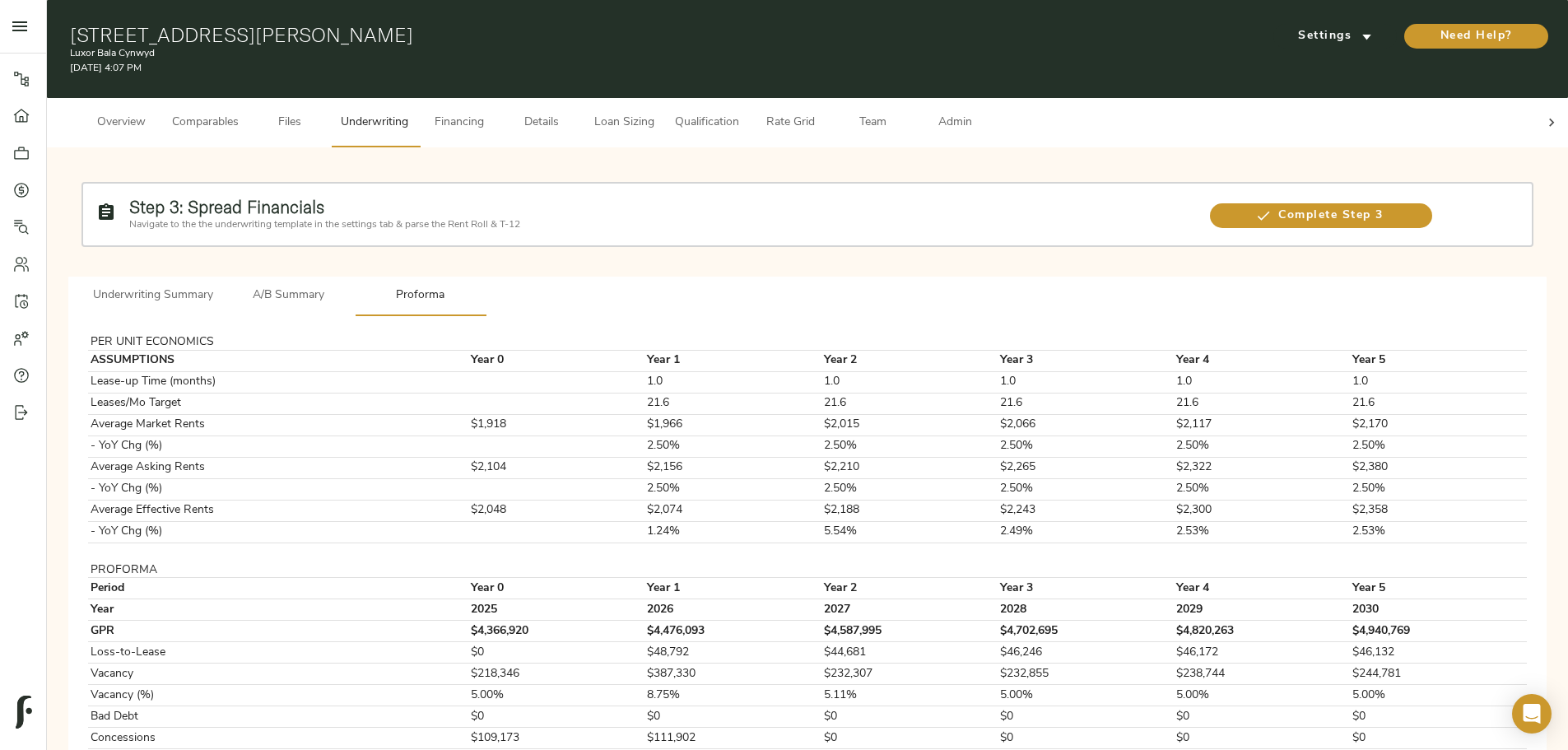
click at [573, 113] on span "Details" at bounding box center [541, 123] width 63 height 21
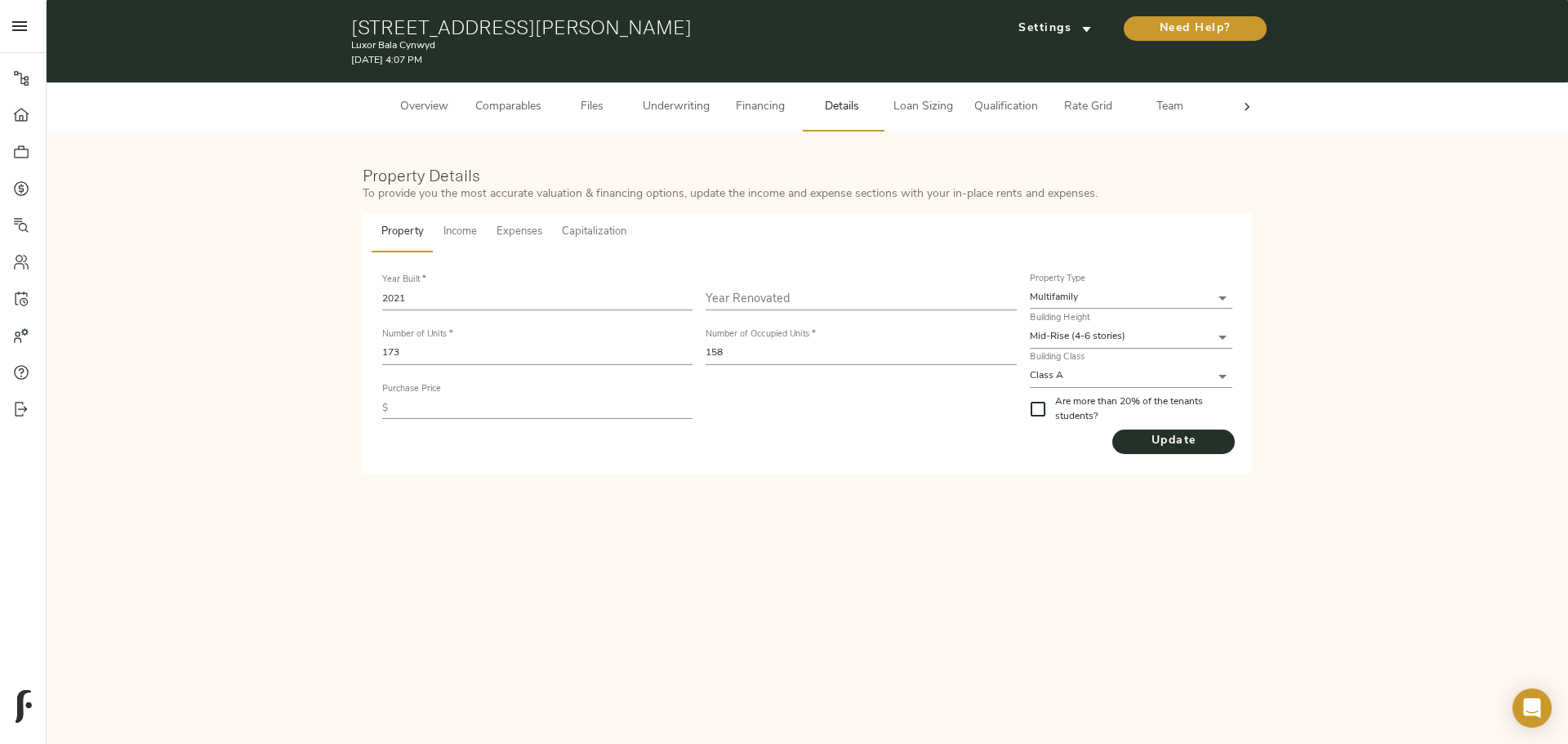
click at [651, 109] on span "Underwriting" at bounding box center [676, 108] width 67 height 20
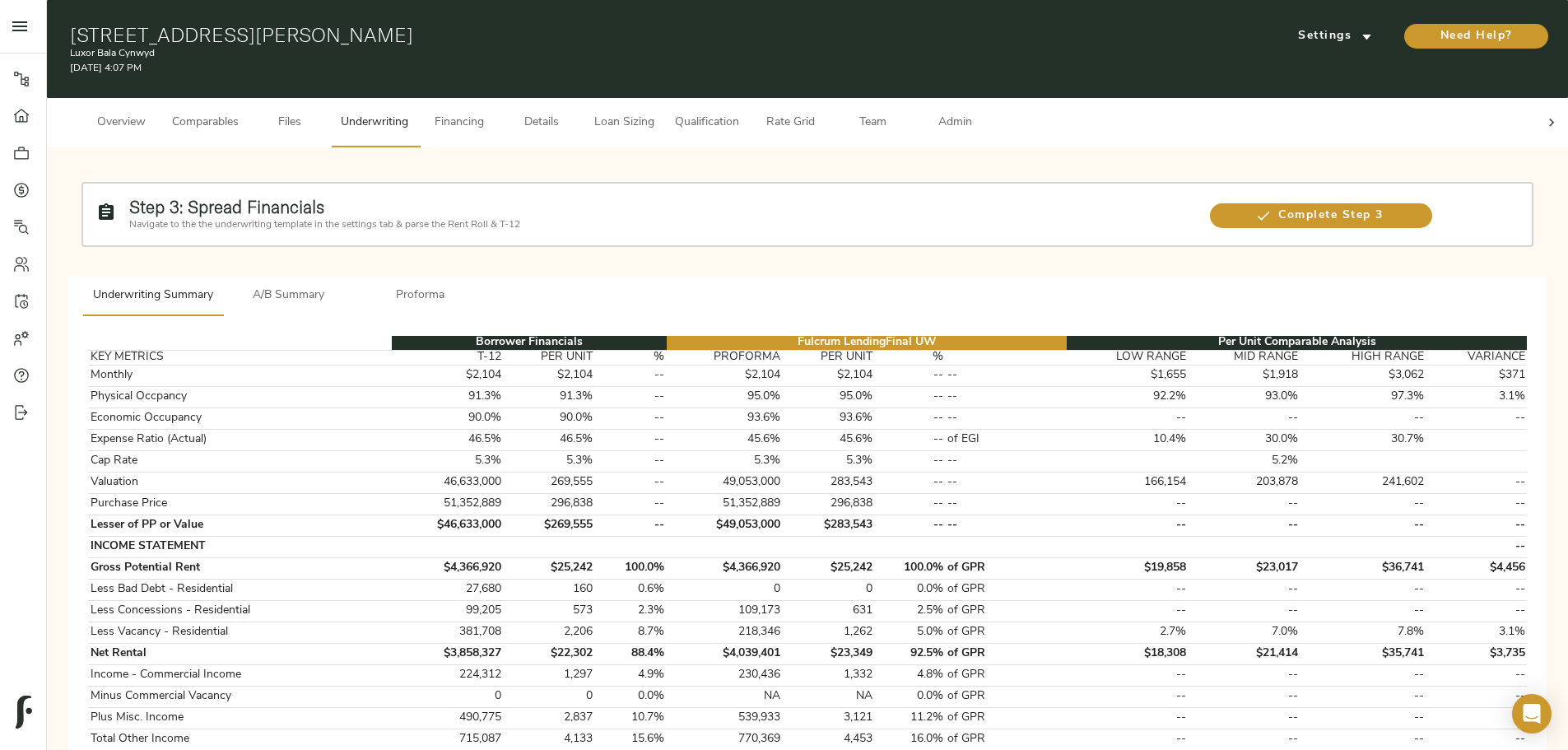
click at [345, 285] on span "A/B Summary" at bounding box center [289, 296] width 112 height 21
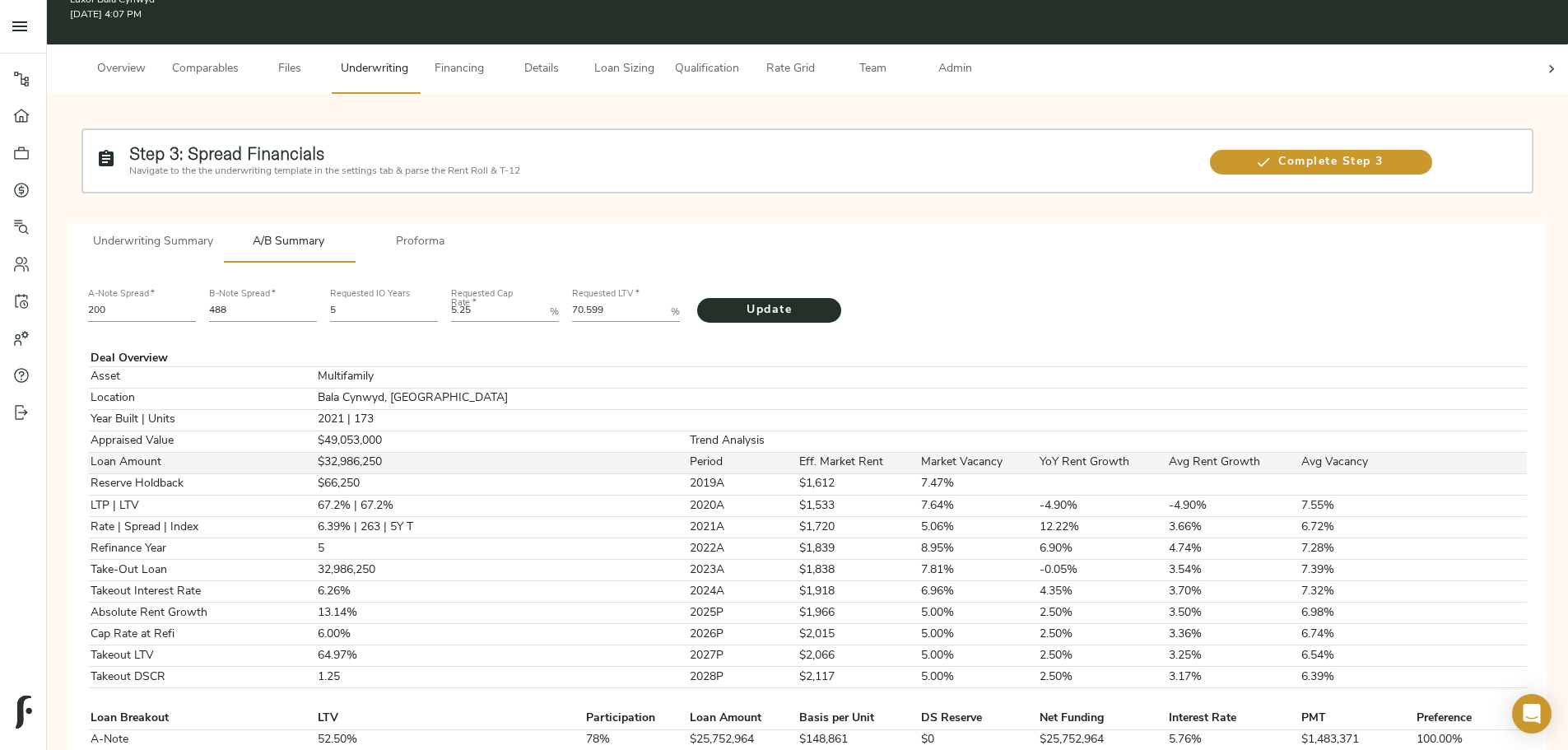
scroll to position [82, 0]
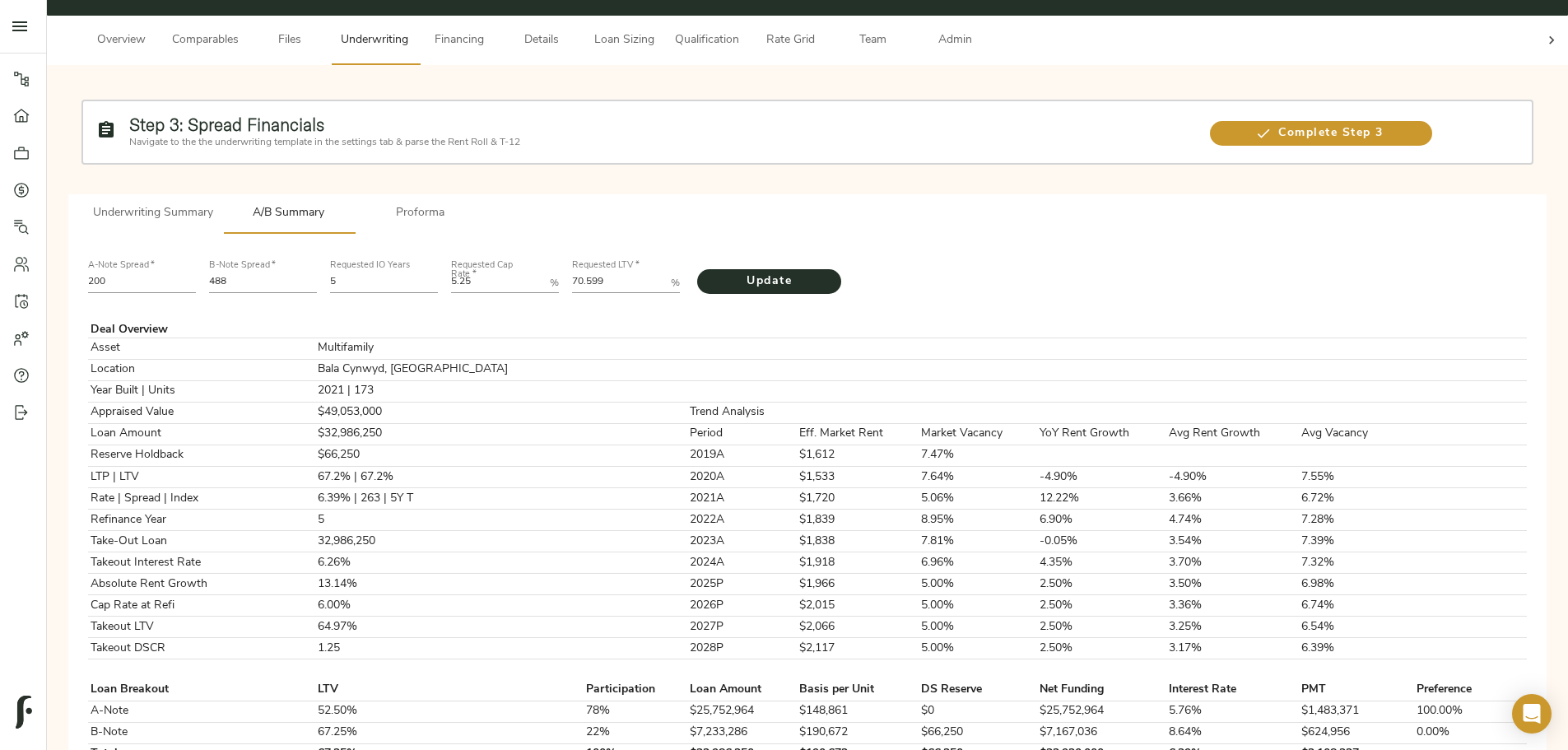
click at [486, 195] on button "Proforma" at bounding box center [420, 214] width 132 height 39
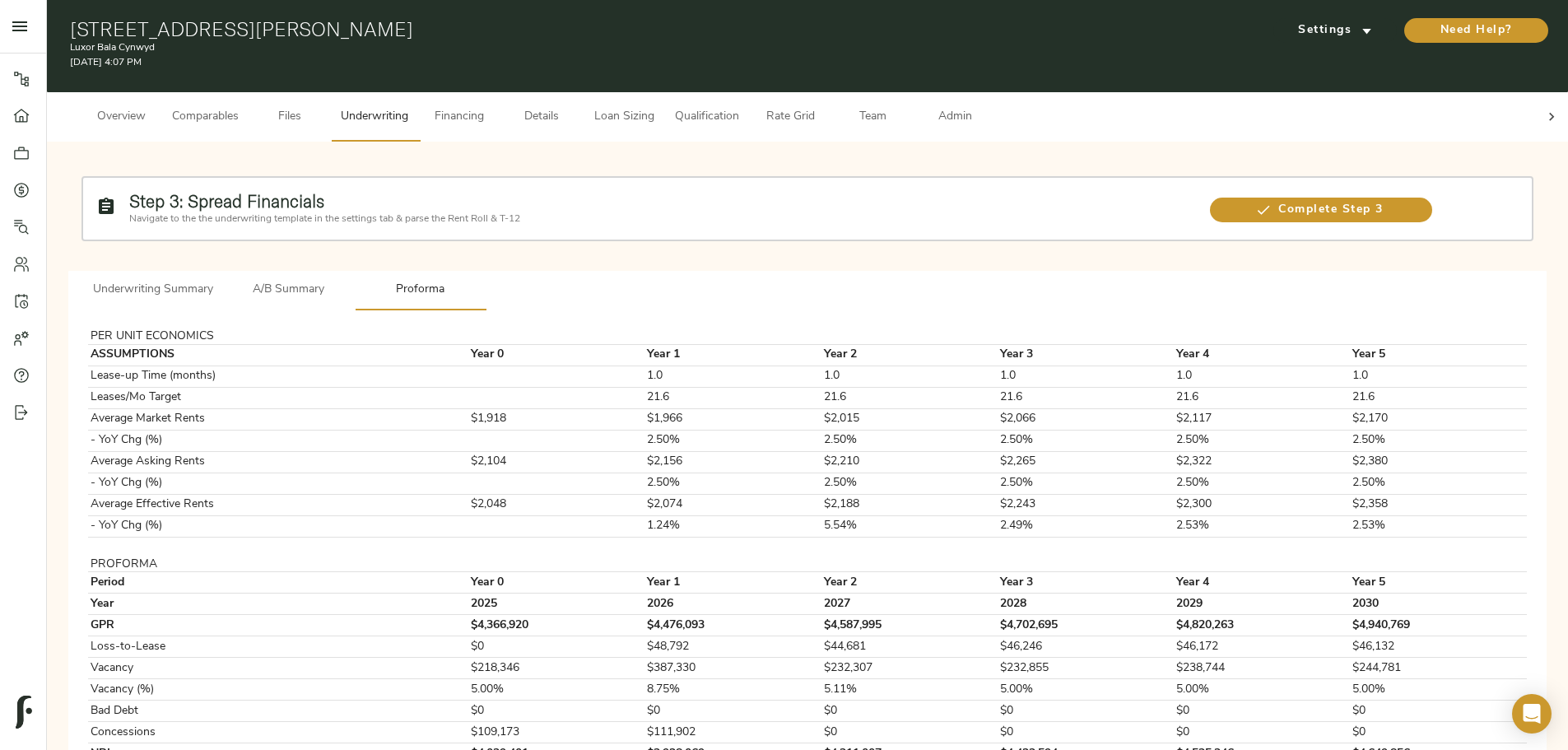
scroll to position [0, 0]
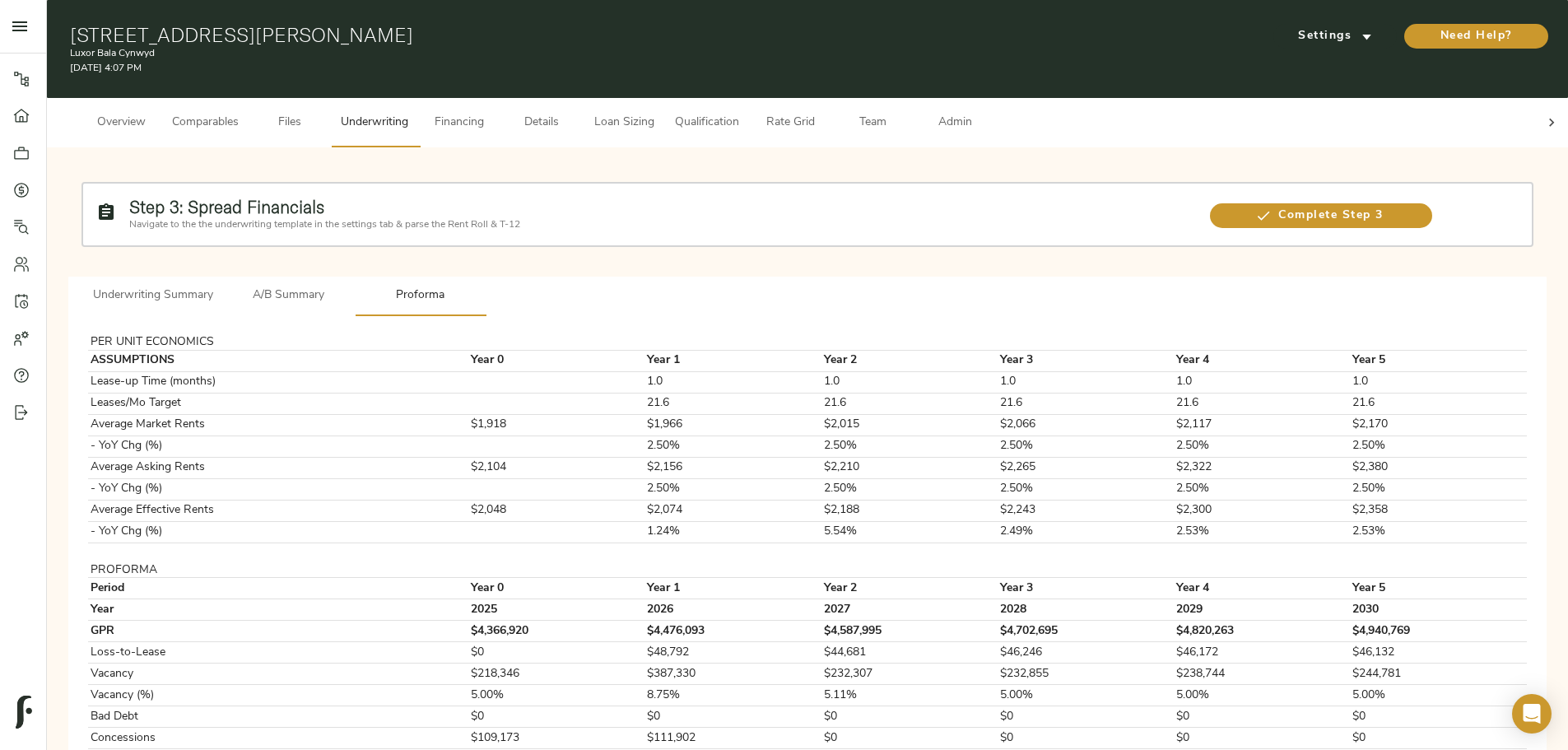
click at [213, 285] on span "Underwriting Summary" at bounding box center [152, 296] width 121 height 21
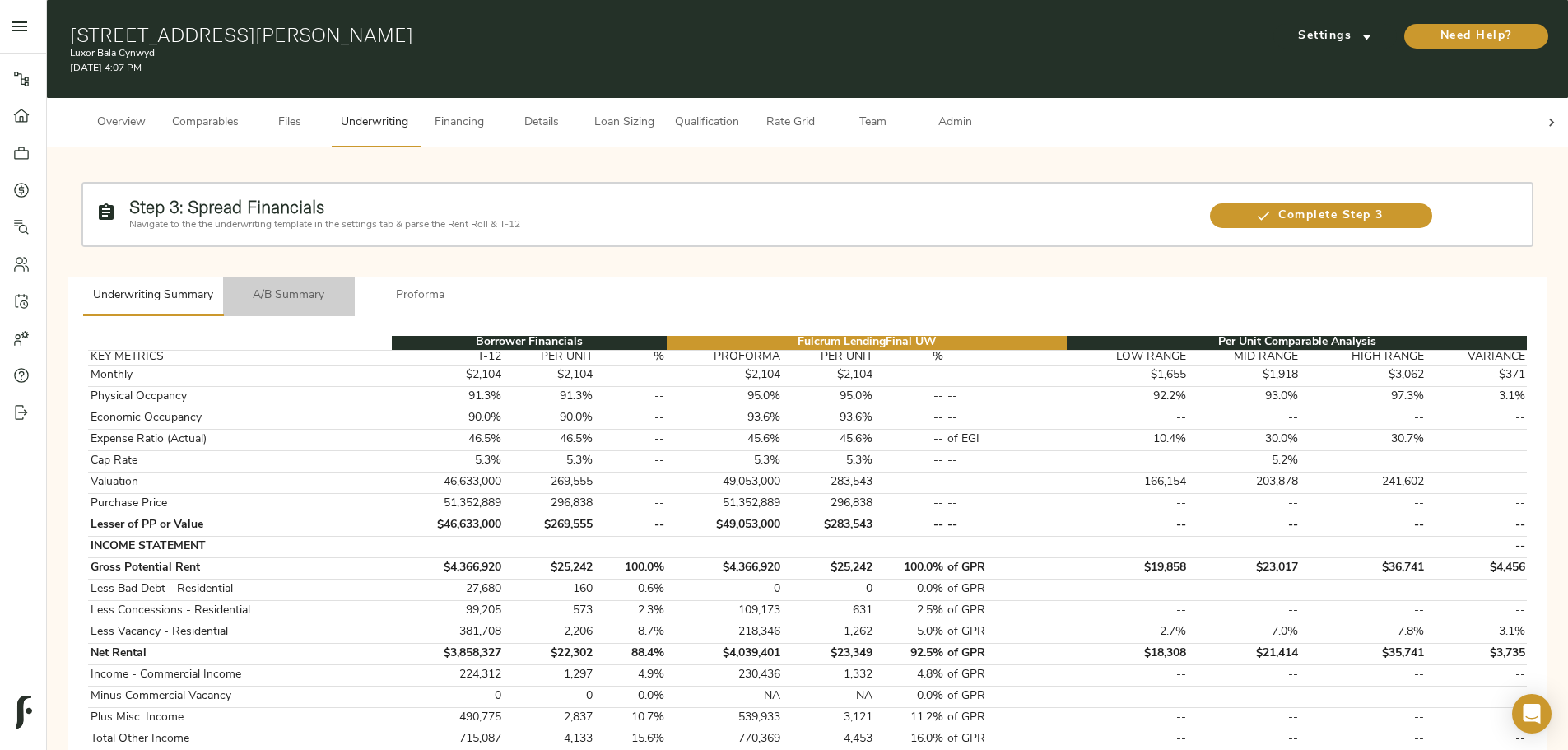
click at [345, 285] on span "A/B Summary" at bounding box center [289, 296] width 112 height 21
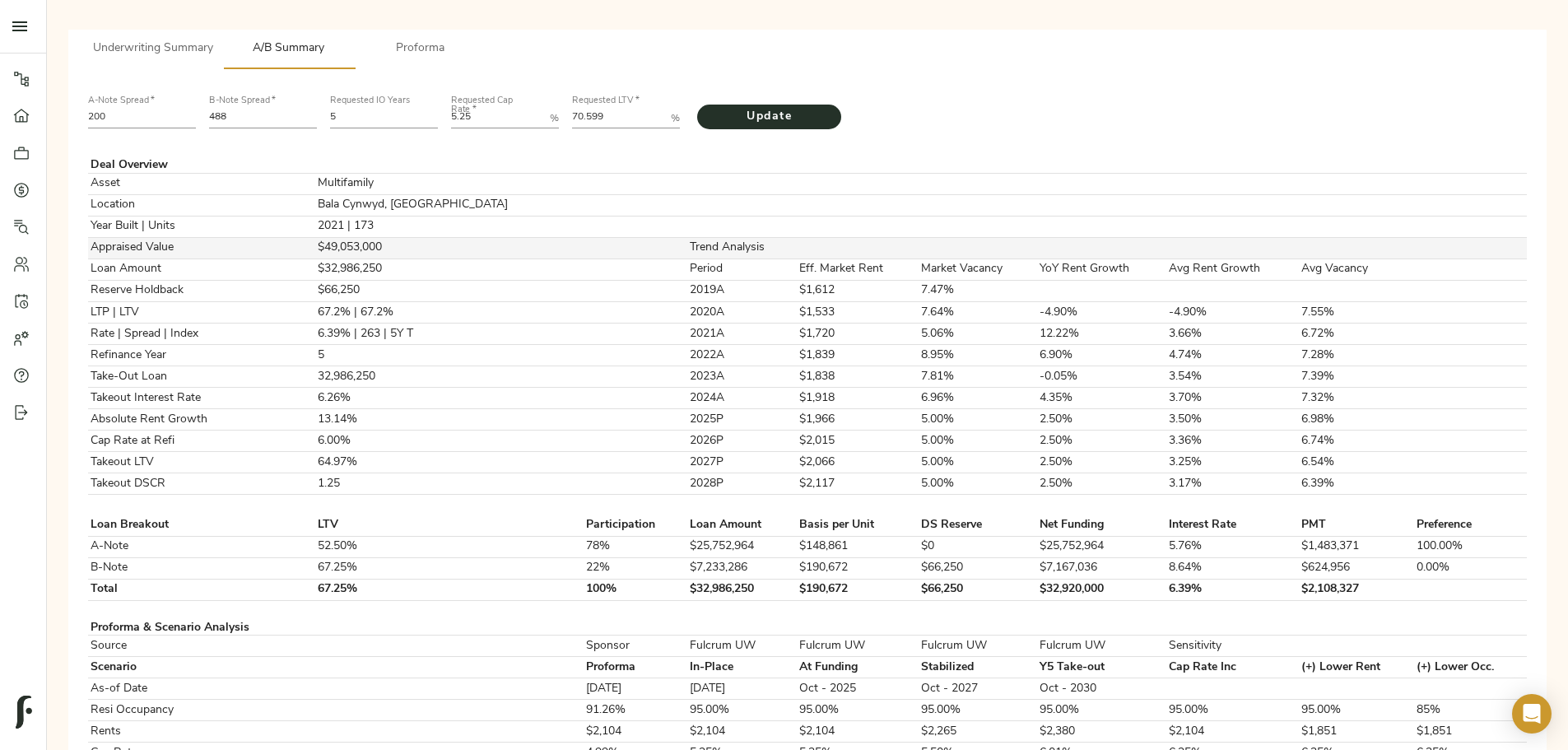
scroll to position [82, 0]
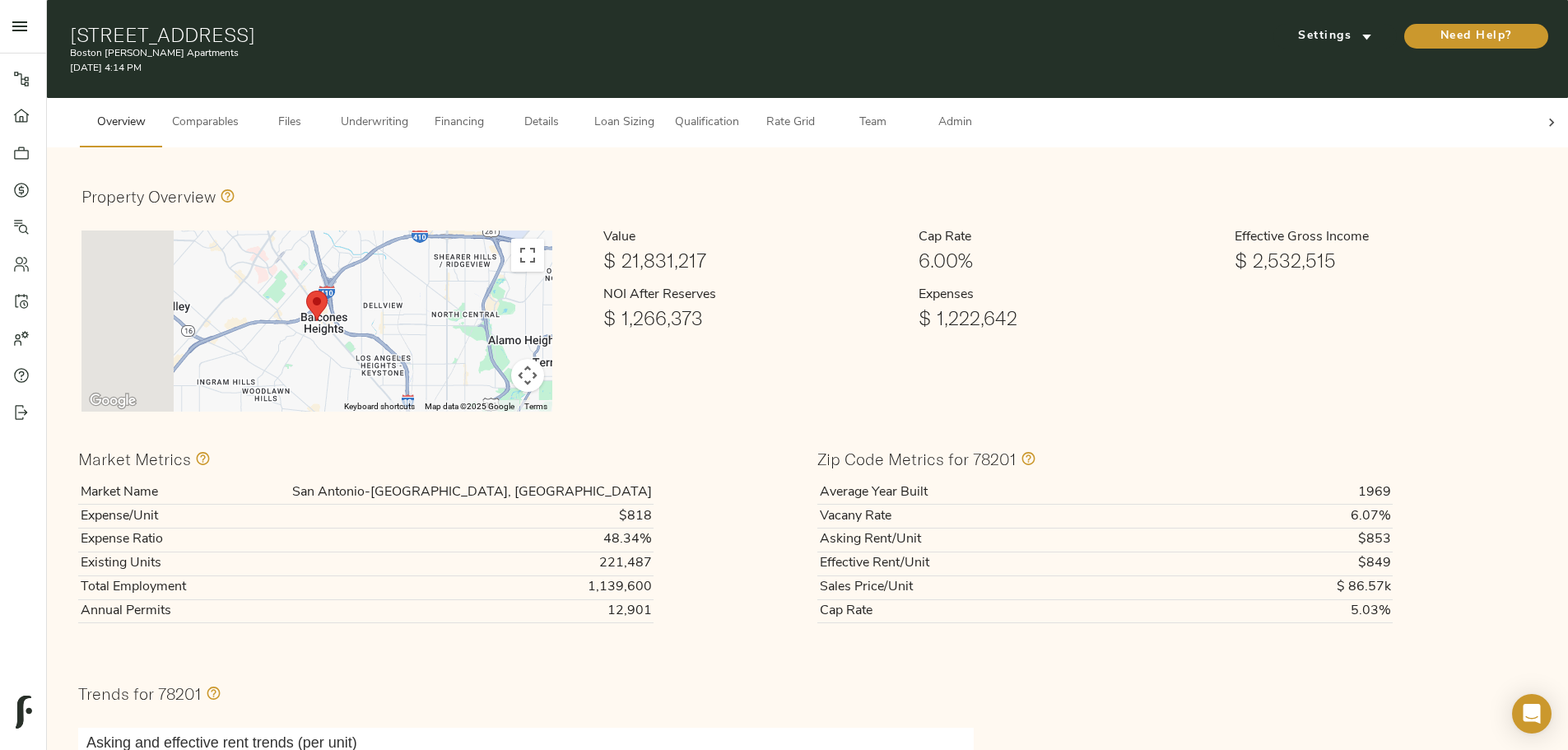
click at [409, 117] on span "Underwriting" at bounding box center [374, 123] width 67 height 21
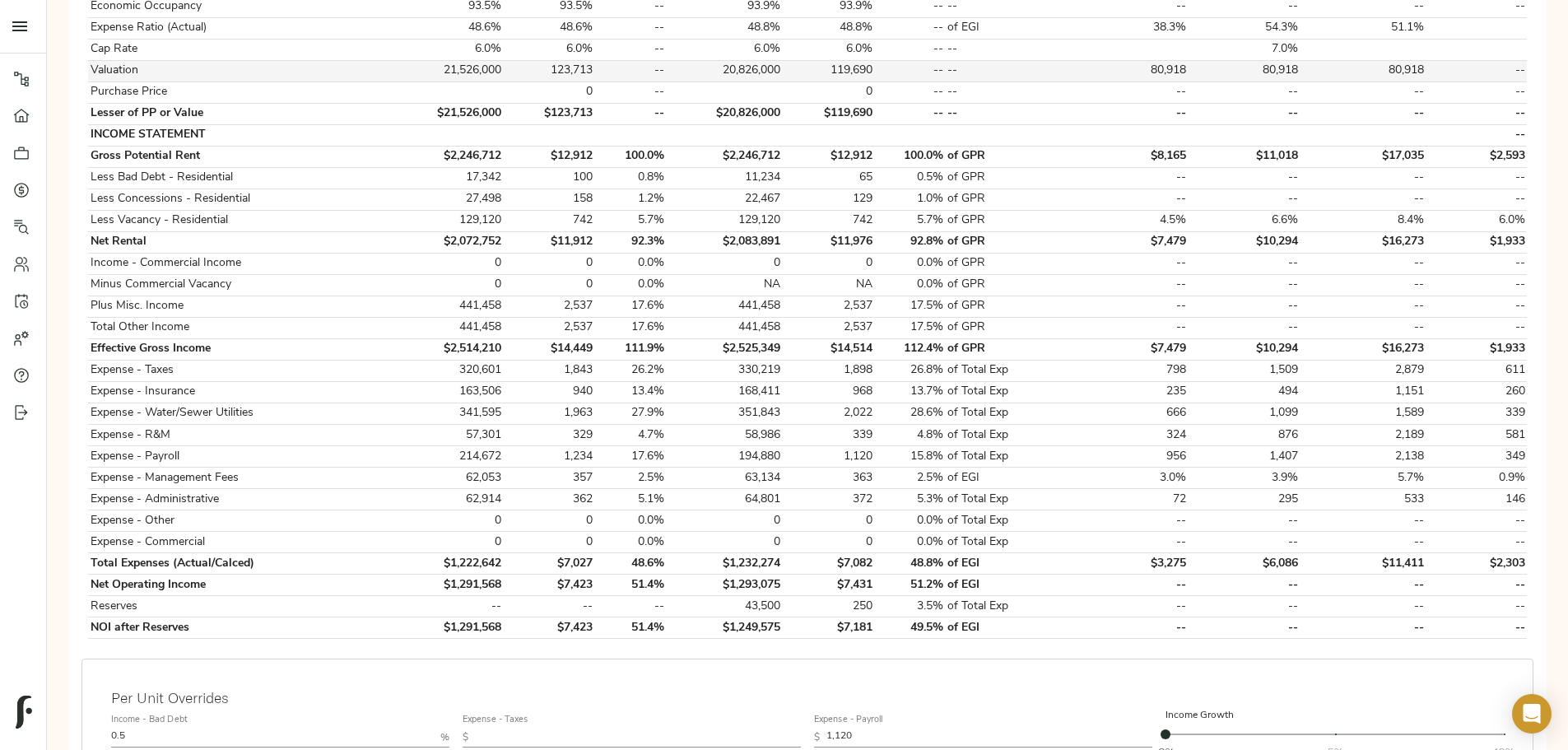
scroll to position [82, 0]
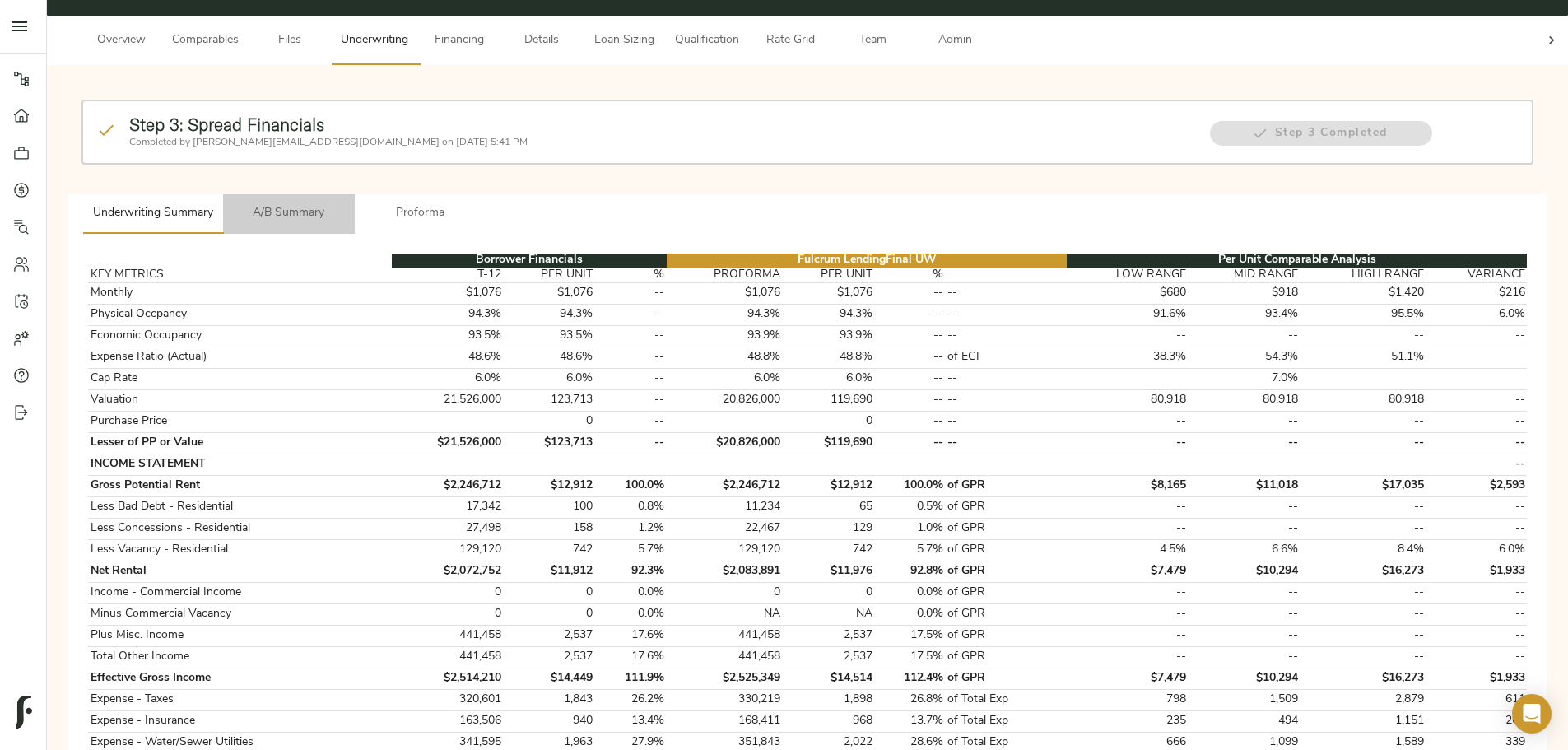
click at [354, 203] on button "A/B Summary" at bounding box center [289, 214] width 132 height 39
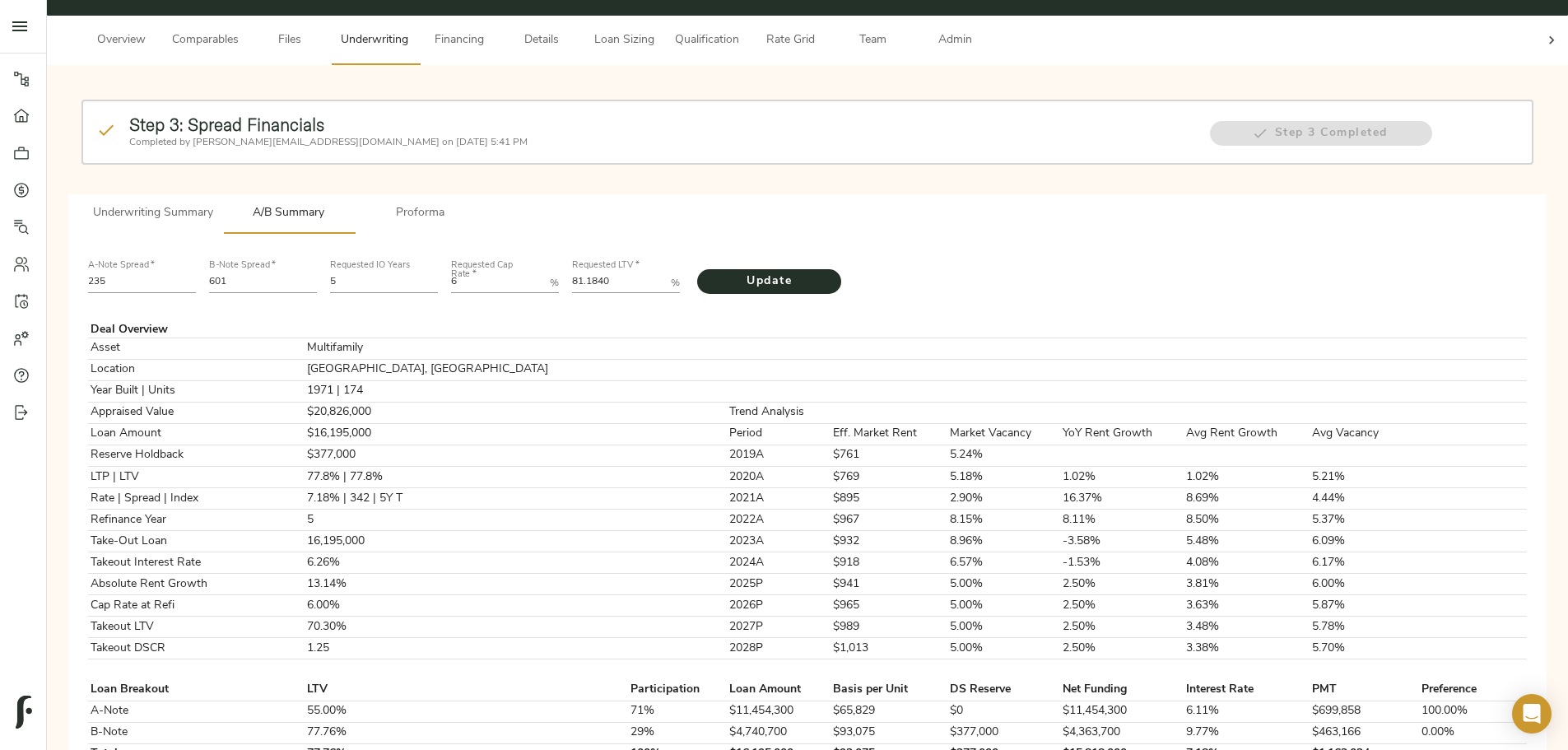
click at [477, 203] on span "Proforma" at bounding box center [421, 213] width 112 height 21
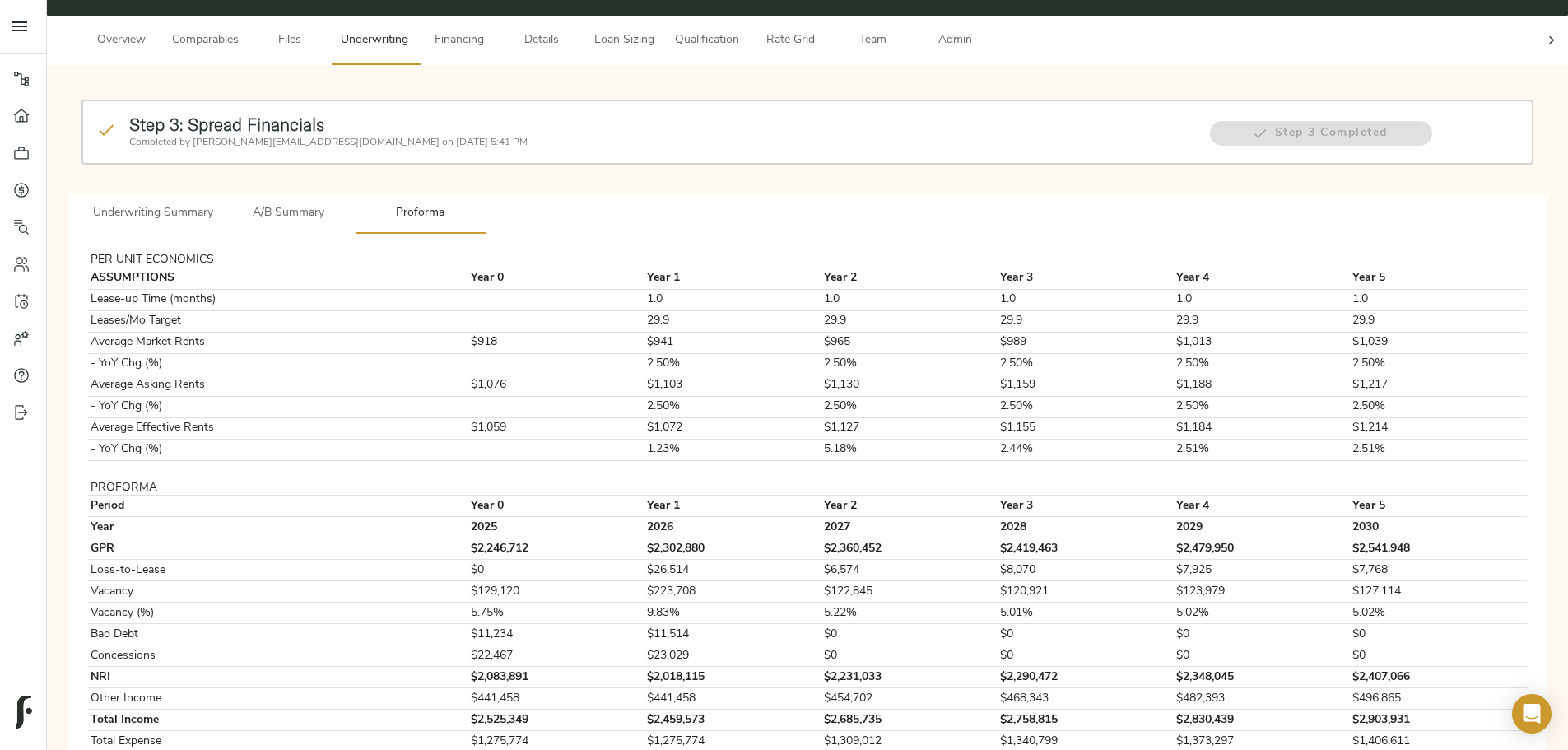
scroll to position [0, 0]
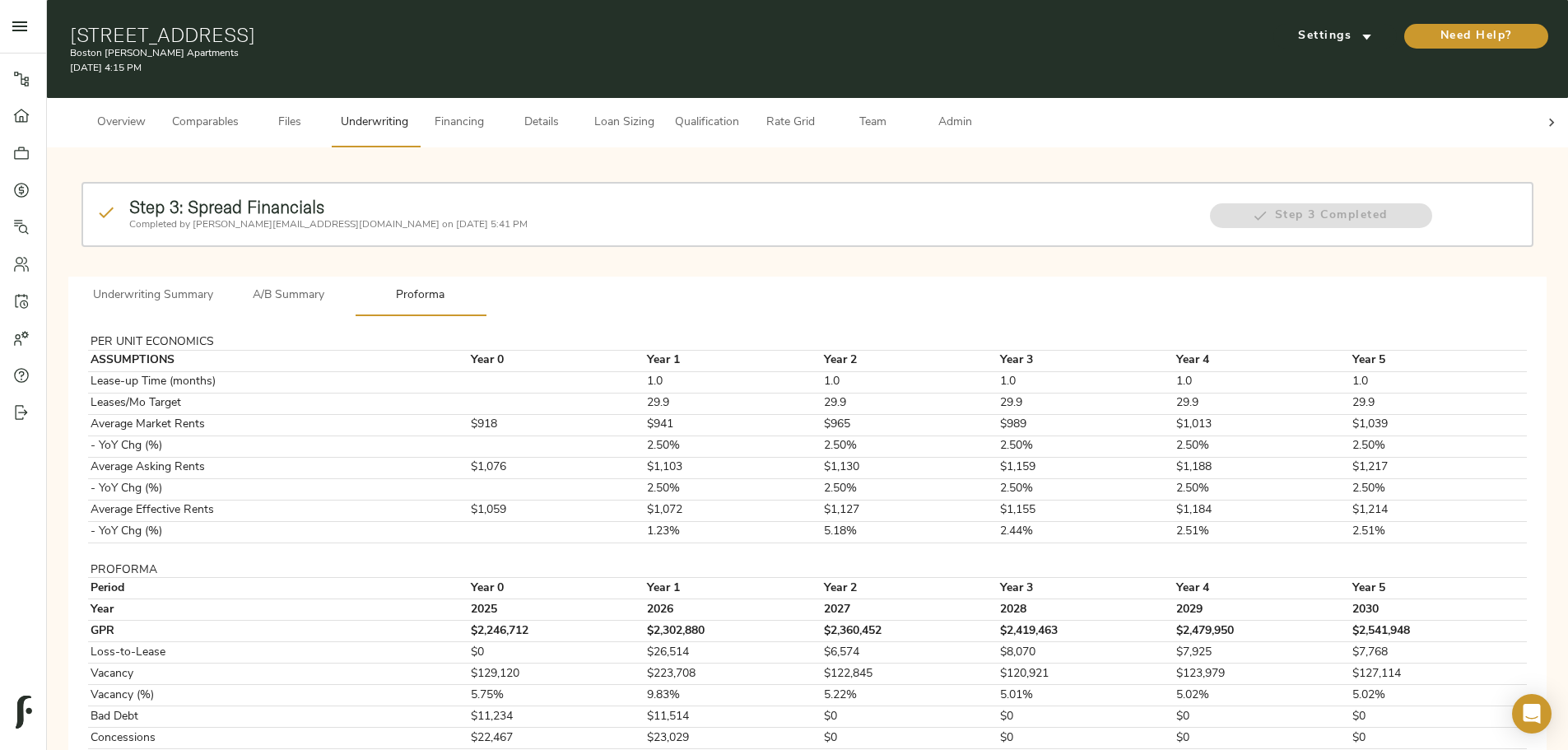
click at [345, 285] on span "A/B Summary" at bounding box center [289, 296] width 112 height 21
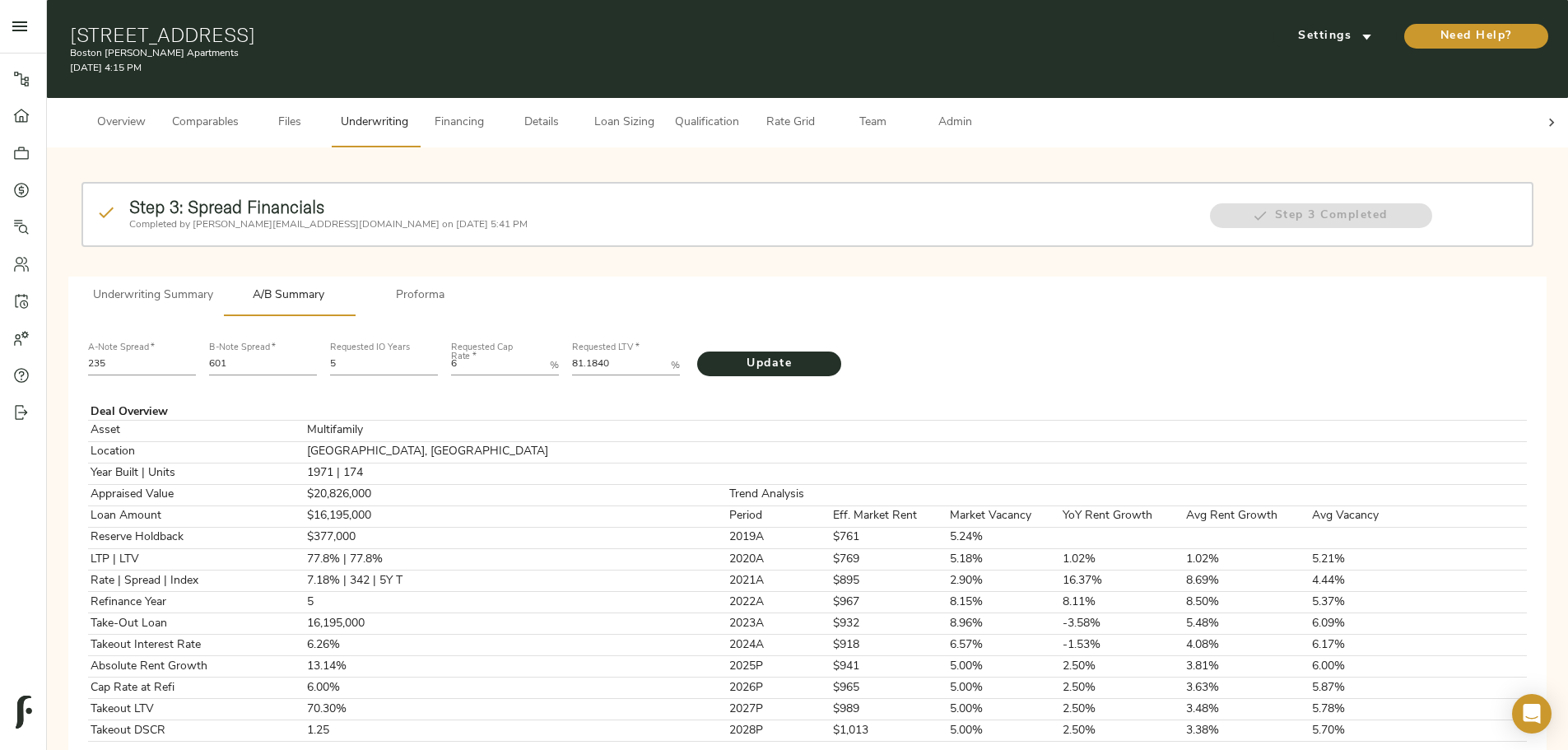
click at [213, 285] on span "Underwriting Summary" at bounding box center [152, 296] width 121 height 21
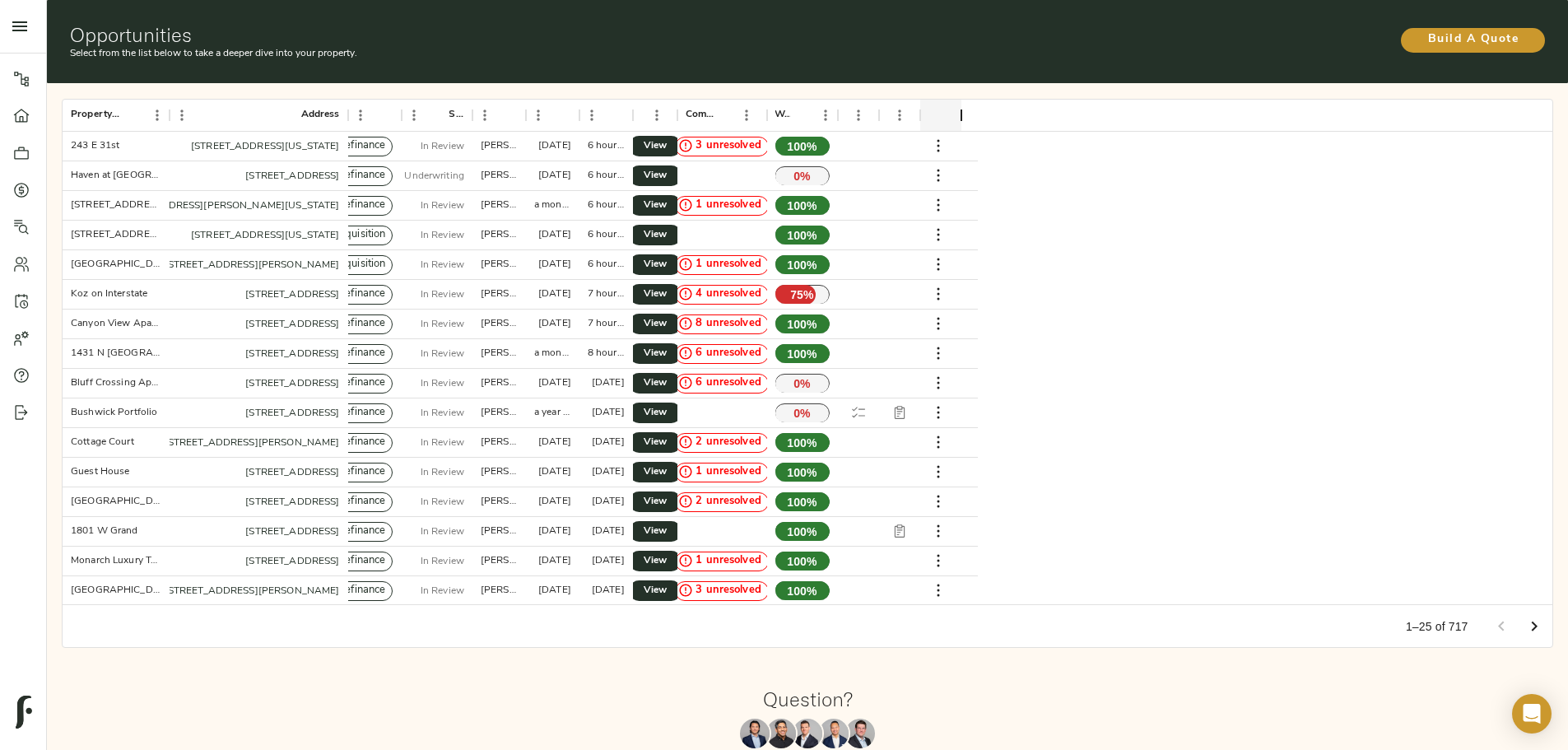
click at [123, 222] on div "Property Name Address Type Stage Created By Created Last Updated Actions Commen…" at bounding box center [807, 373] width 1534 height 593
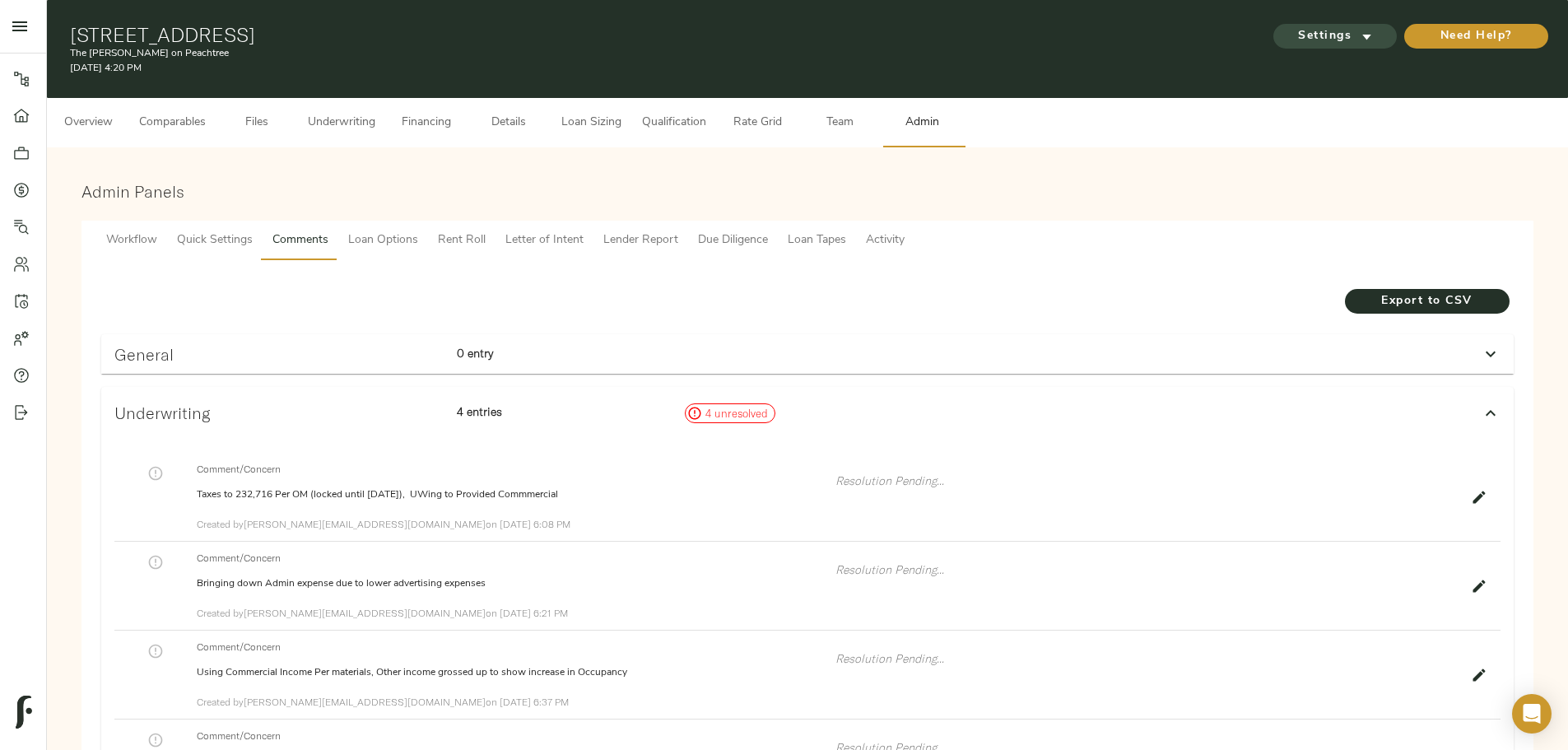
click at [1289, 36] on span "Settings" at bounding box center [1334, 36] width 91 height 21
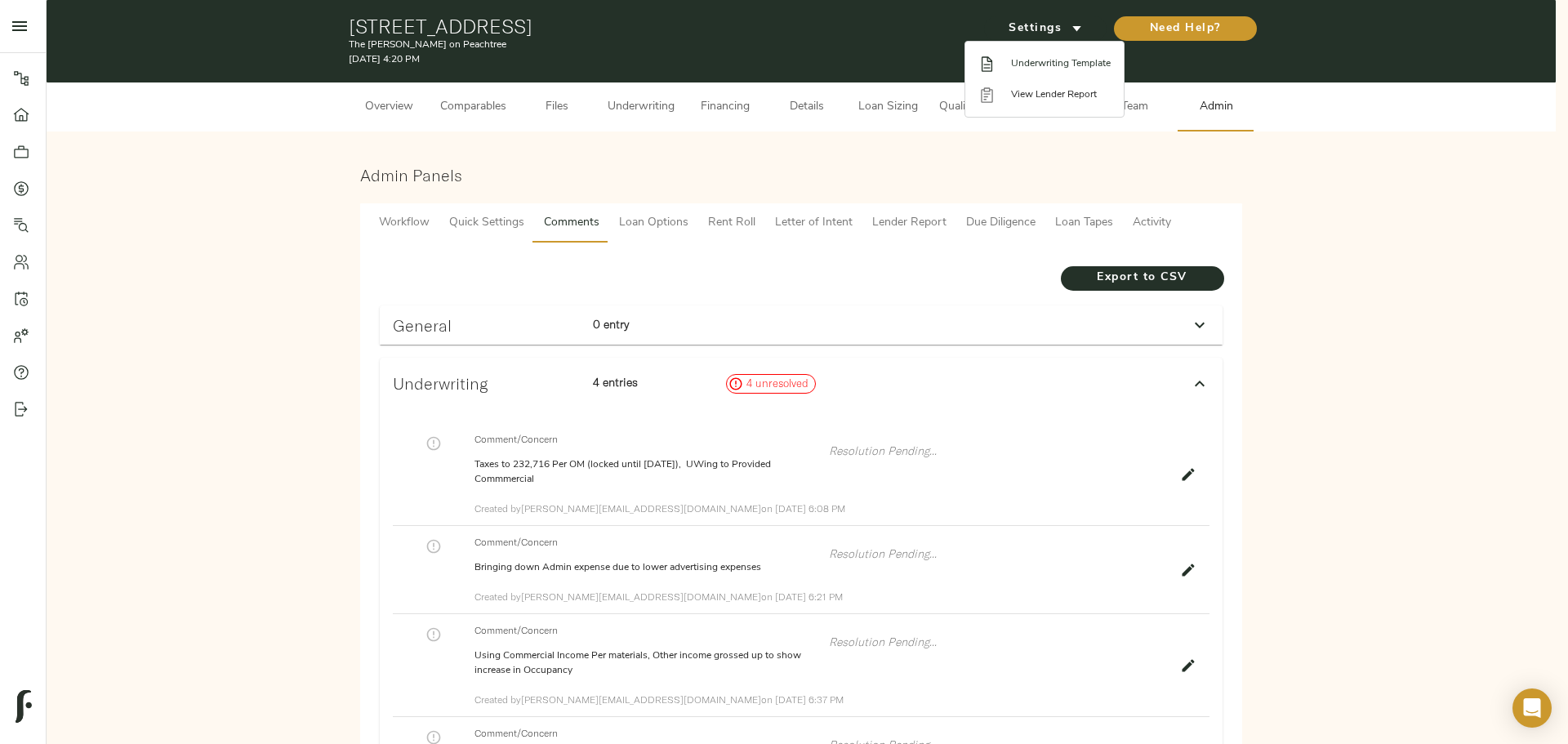
click at [1033, 65] on span "Underwriting Template" at bounding box center [1060, 64] width 99 height 15
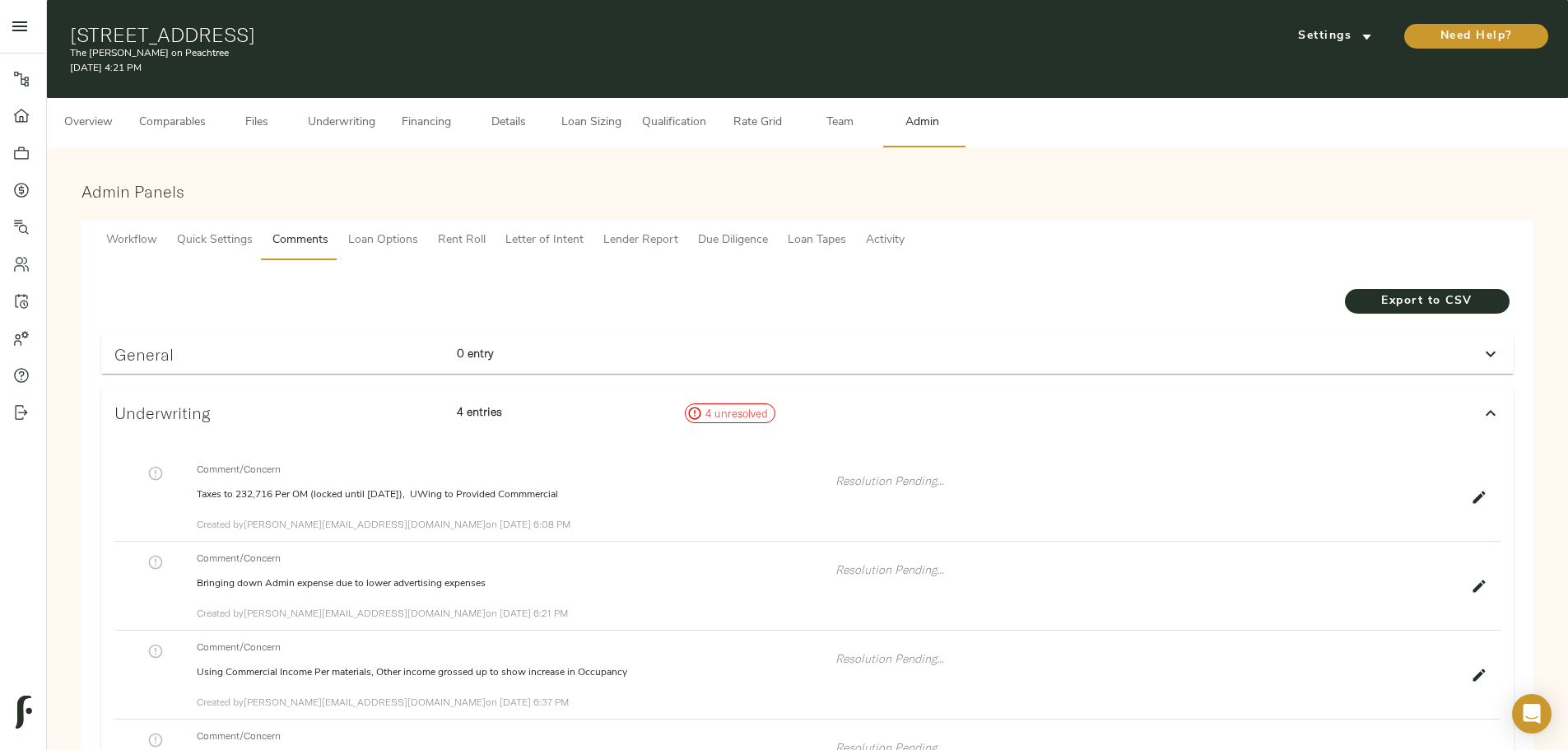
click at [539, 113] on span "Details" at bounding box center [509, 123] width 63 height 21
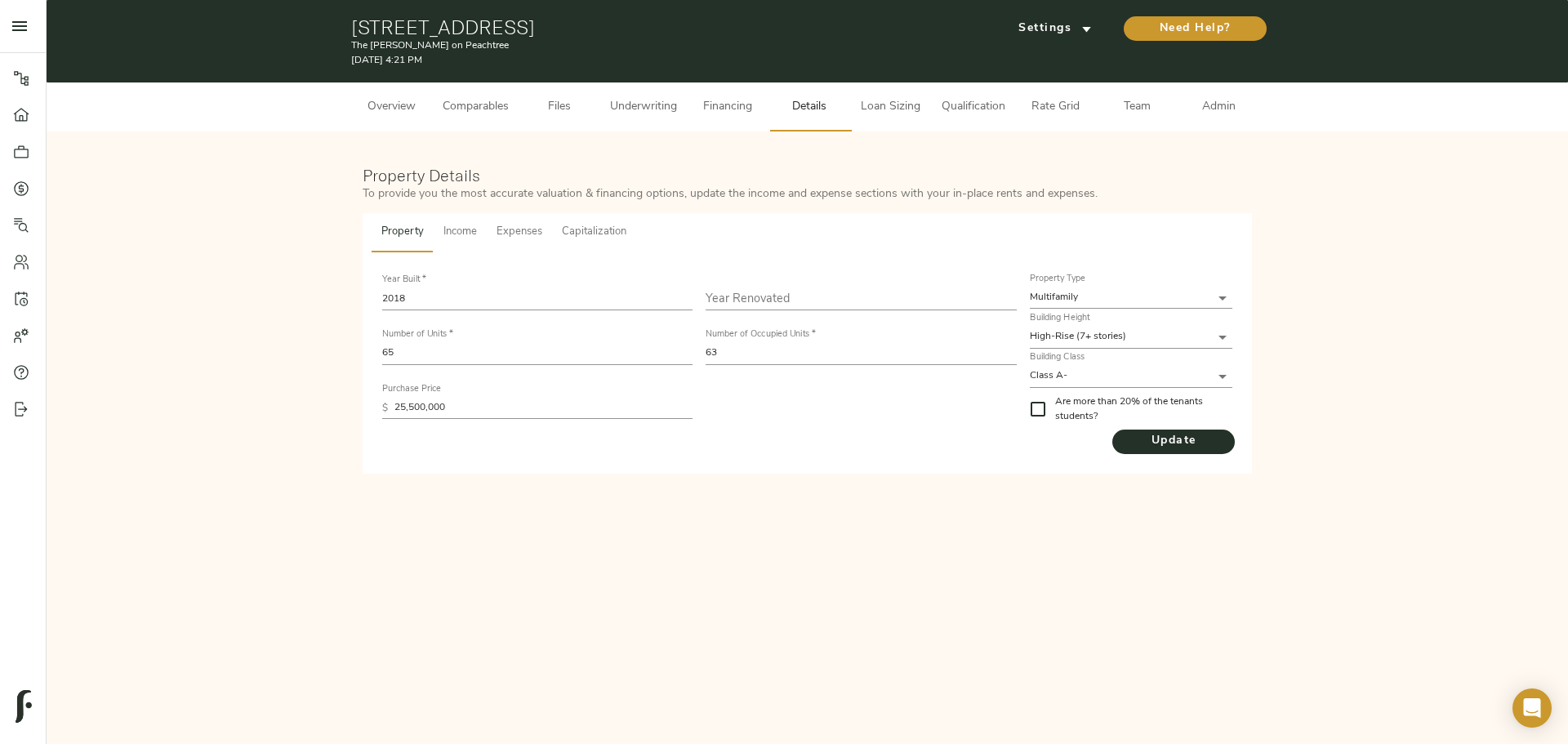
click at [444, 222] on button "Income" at bounding box center [459, 233] width 53 height 39
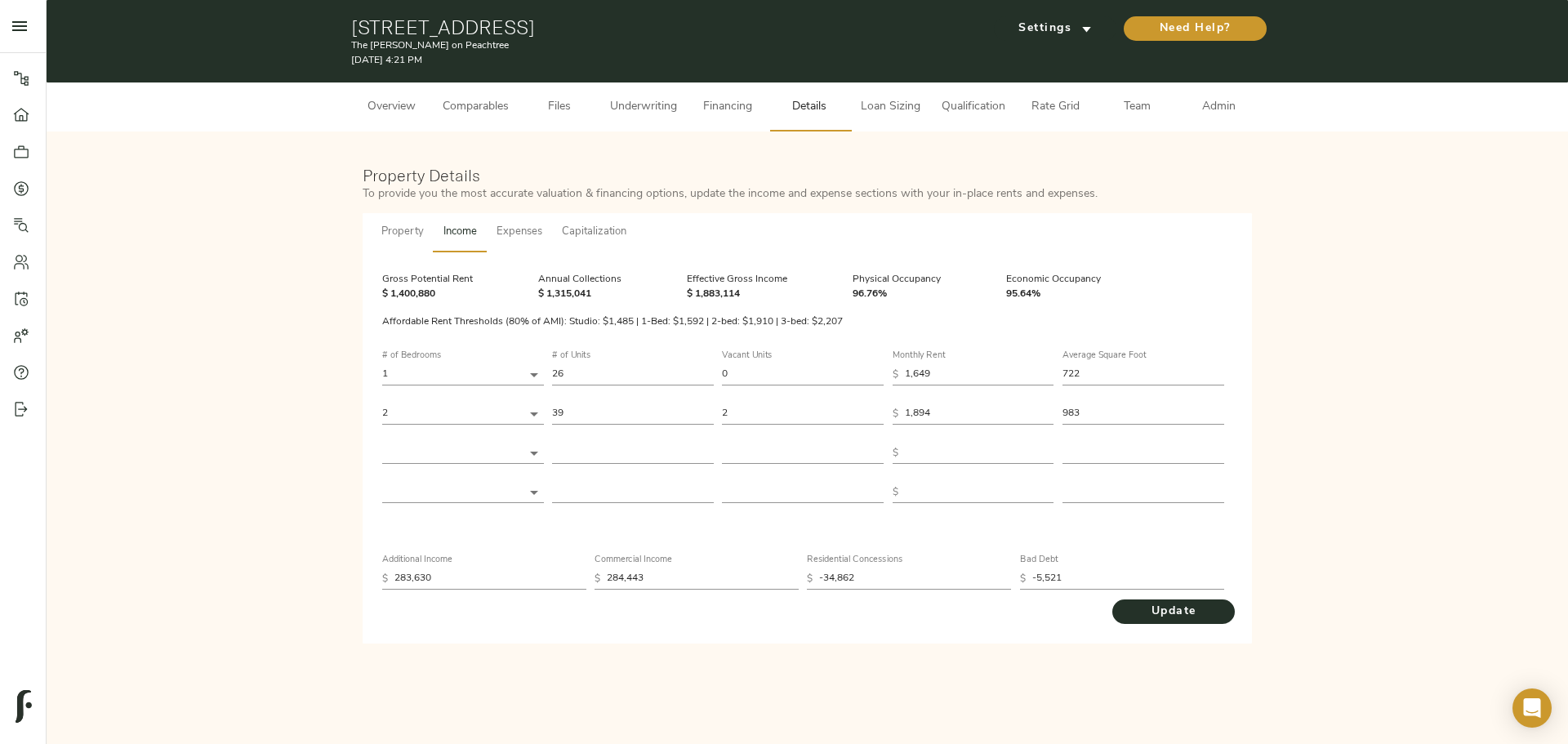
click at [626, 110] on span "Underwriting" at bounding box center [644, 108] width 67 height 20
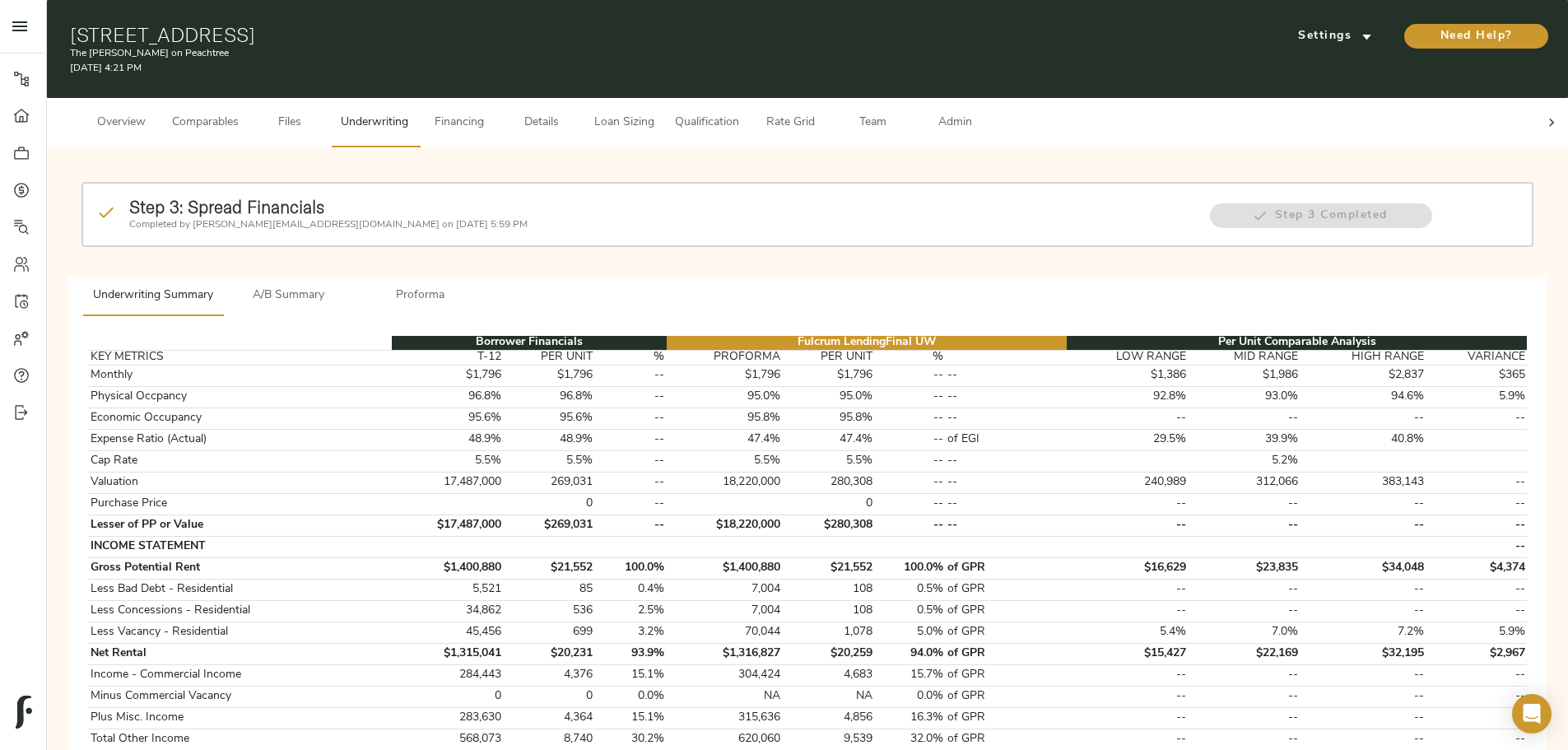
drag, startPoint x: 419, startPoint y: 31, endPoint x: 741, endPoint y: 18, distance: 322.3
click at [741, 18] on div "549 Peachtree St NE, Atlanta, GA 30308 The Byron on Peachtree August 25, 2025 4…" at bounding box center [807, 49] width 1521 height 98
copy h1 "549 Peachtree St NE, Atlanta, GA 30308"
